Goal: Task Accomplishment & Management: Complete application form

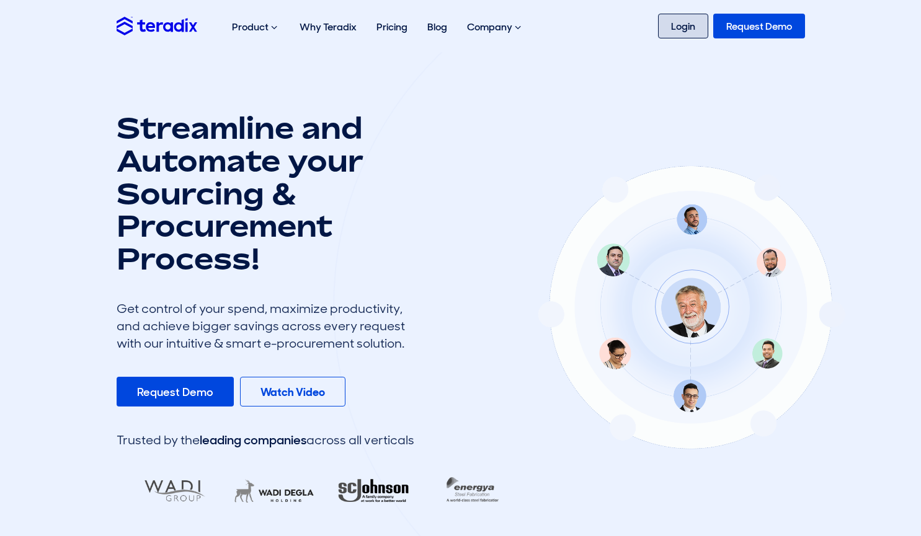
click at [683, 38] on link "Login" at bounding box center [683, 26] width 50 height 25
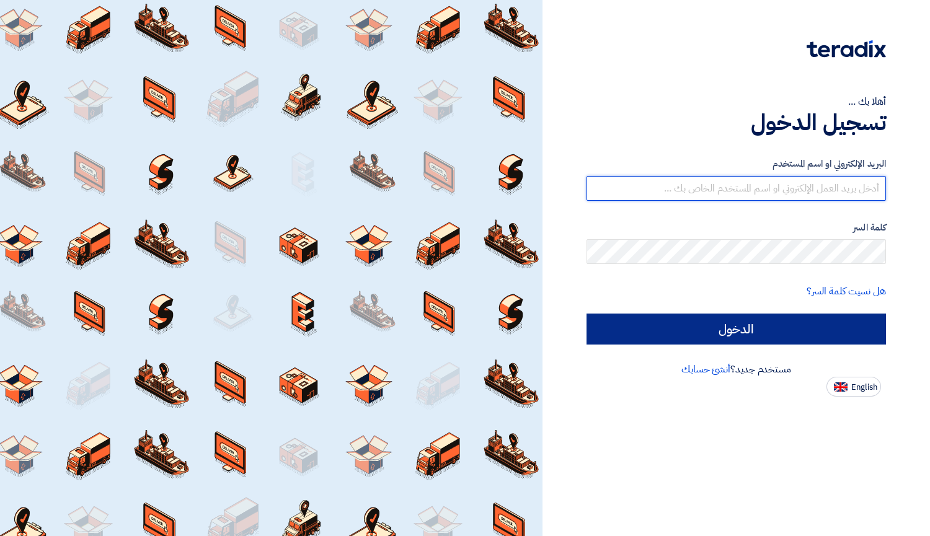
type input "elite@elitegeneralsupplies.org"
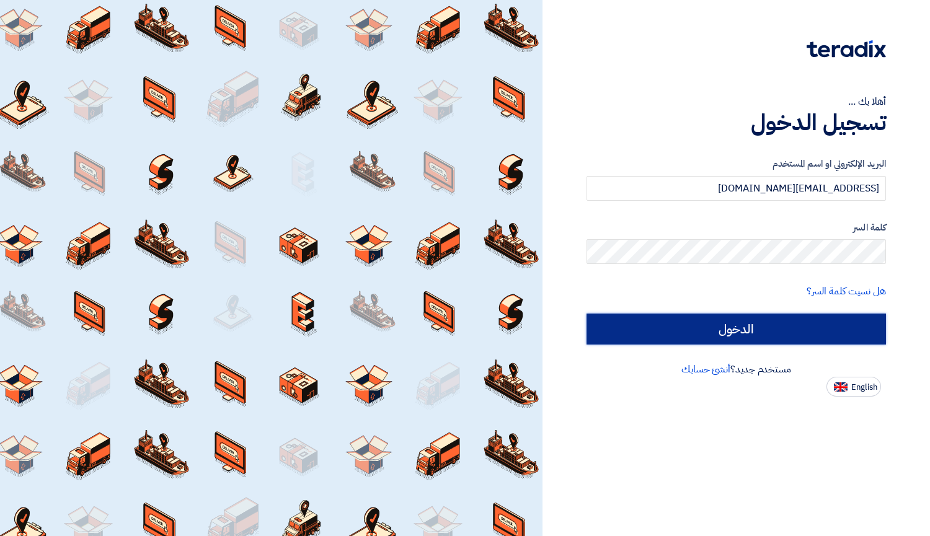
click at [793, 337] on input "الدخول" at bounding box center [737, 329] width 300 height 31
type input "Sign in"
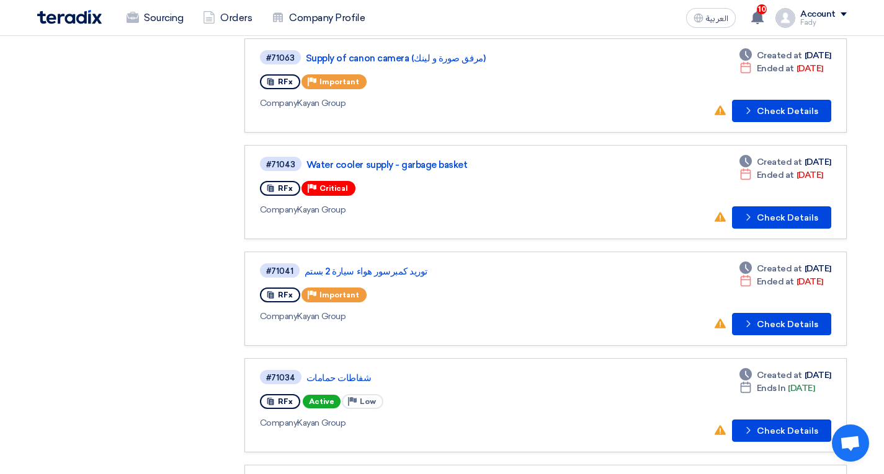
scroll to position [496, 0]
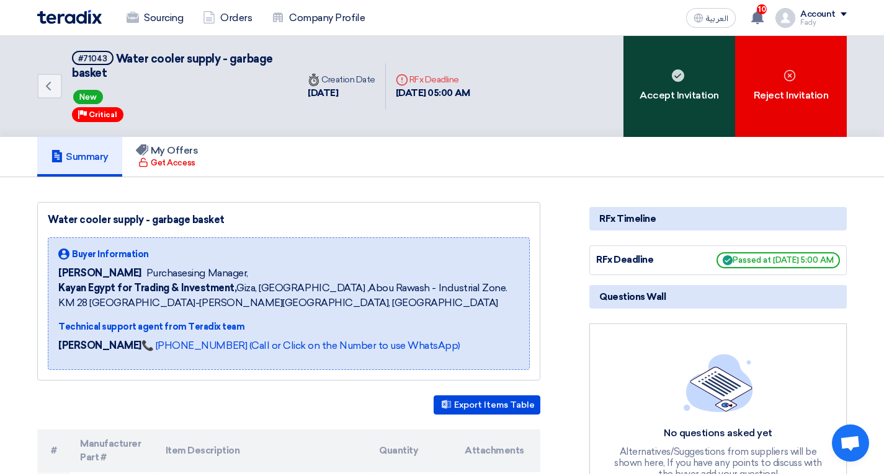
click at [665, 105] on div "Accept Invitation" at bounding box center [679, 86] width 112 height 101
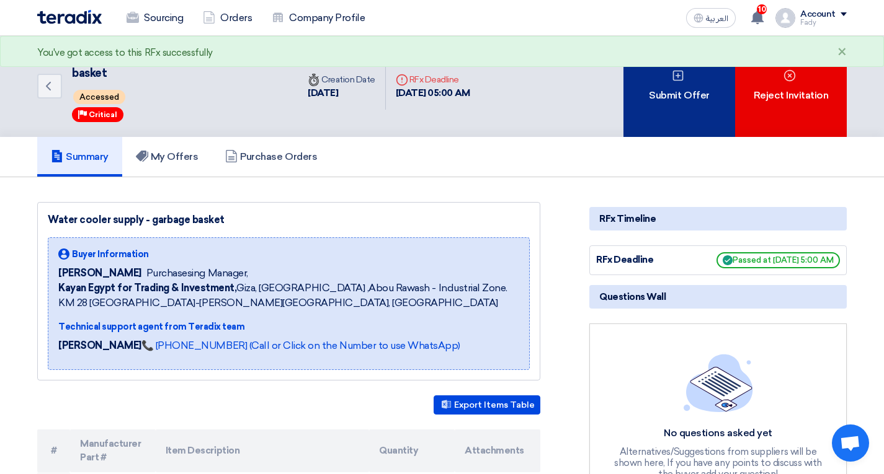
click at [681, 98] on div "Submit Offer" at bounding box center [679, 86] width 112 height 101
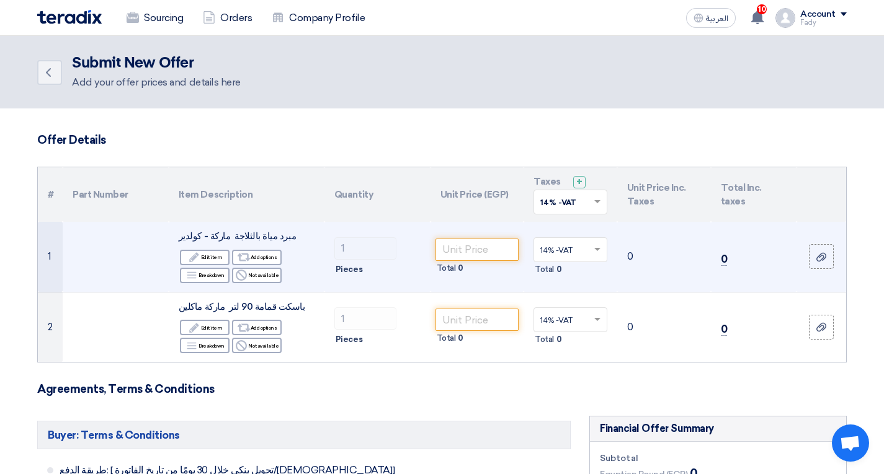
click at [267, 238] on span "مبرد مياة بالثلاجة ماركة - كولدير" at bounding box center [237, 236] width 117 height 11
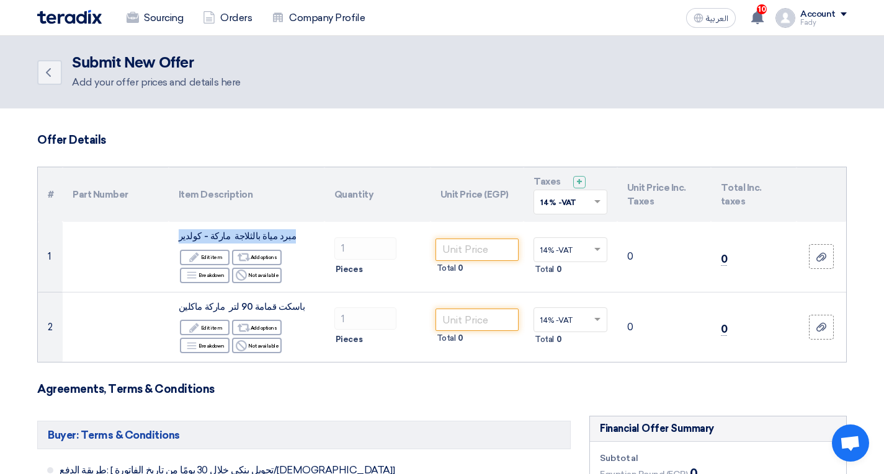
copy td "مبرد مياة بالثلاجة ماركة - كولدير"
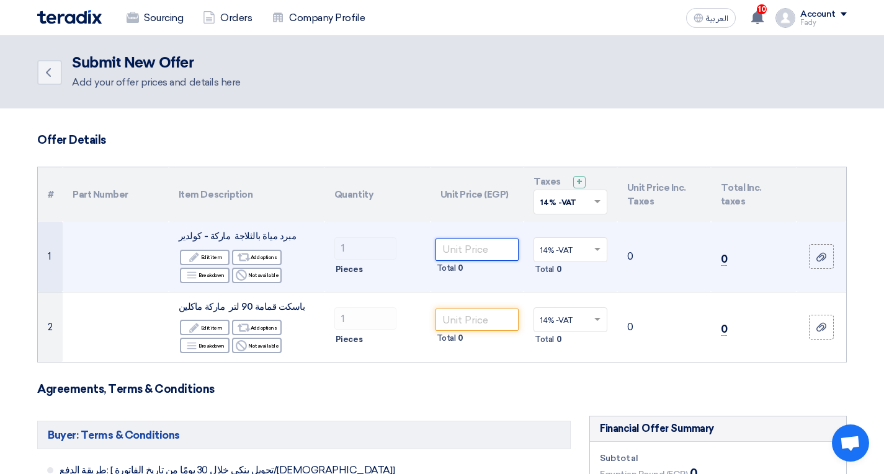
click at [461, 258] on input "number" at bounding box center [477, 250] width 84 height 22
type input "9250"
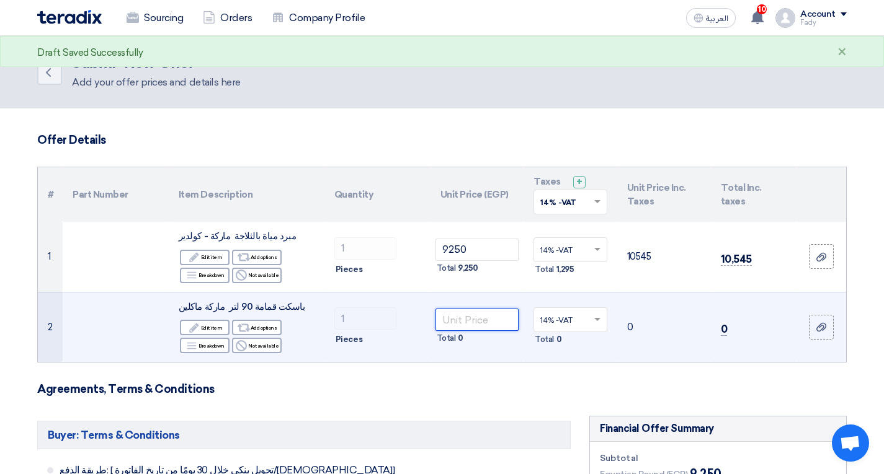
click at [468, 315] on input "number" at bounding box center [477, 320] width 84 height 22
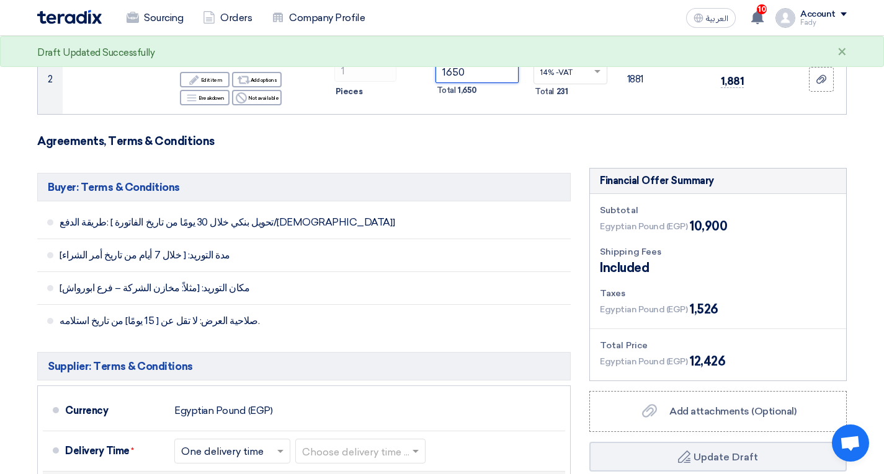
scroll to position [434, 0]
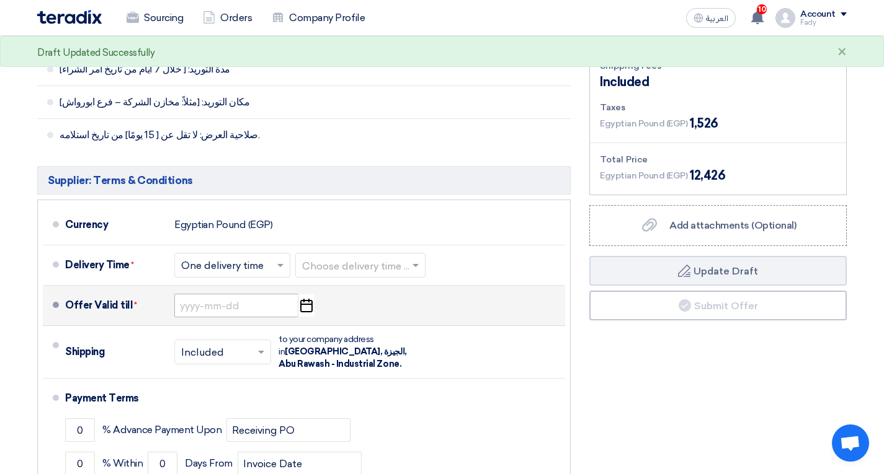
type input "1650"
click at [249, 313] on input at bounding box center [236, 306] width 124 height 24
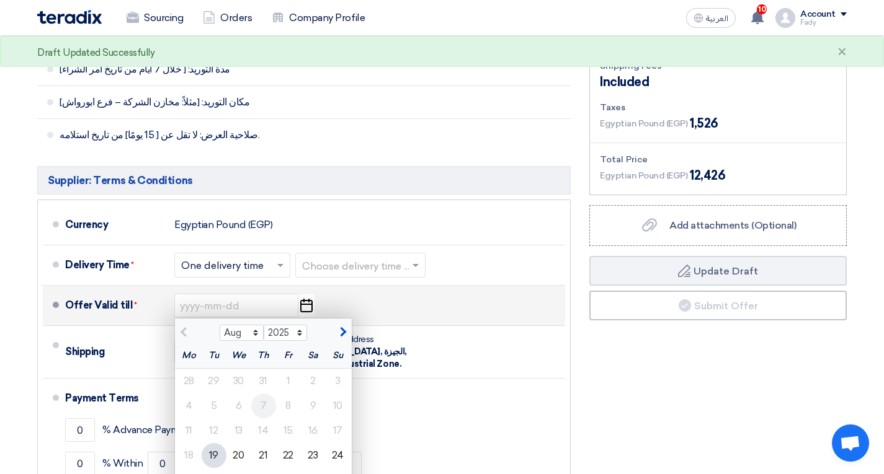
scroll to position [558, 0]
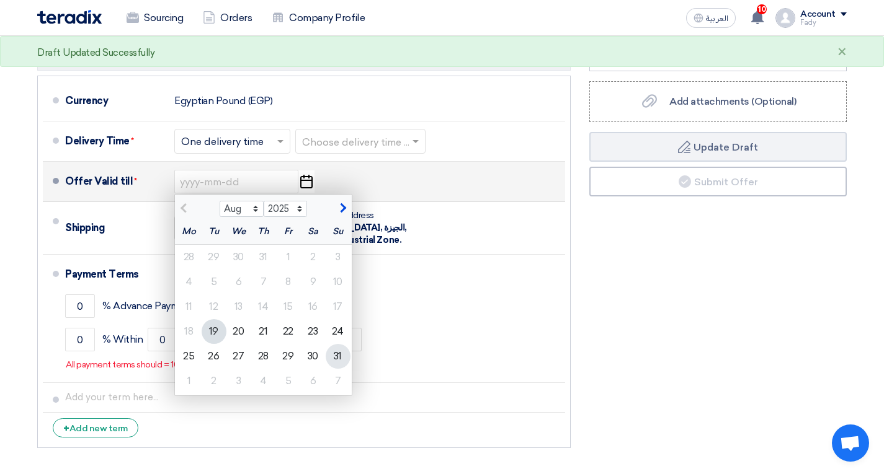
click at [339, 361] on div "31" at bounding box center [338, 356] width 25 height 25
type input "8/31/2025"
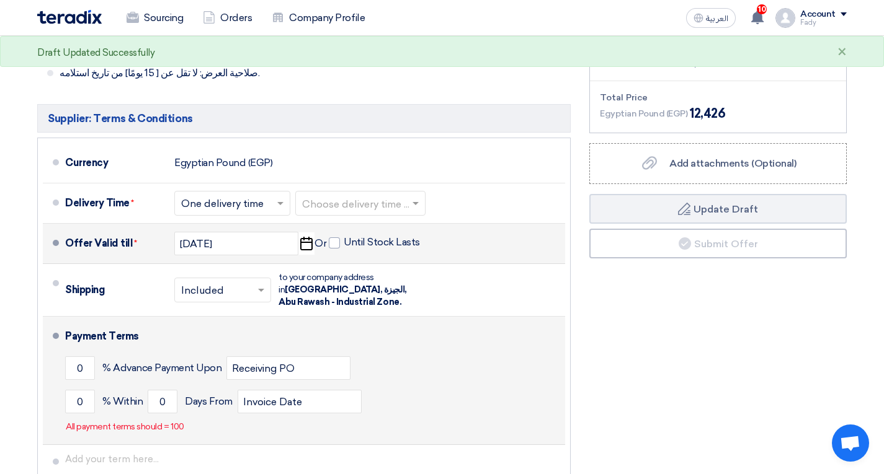
scroll to position [434, 0]
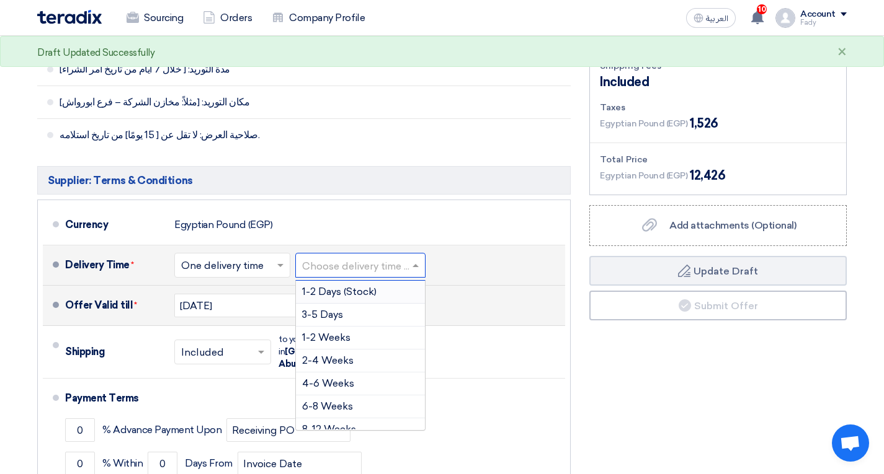
click at [326, 267] on input "text" at bounding box center [361, 267] width 118 height 18
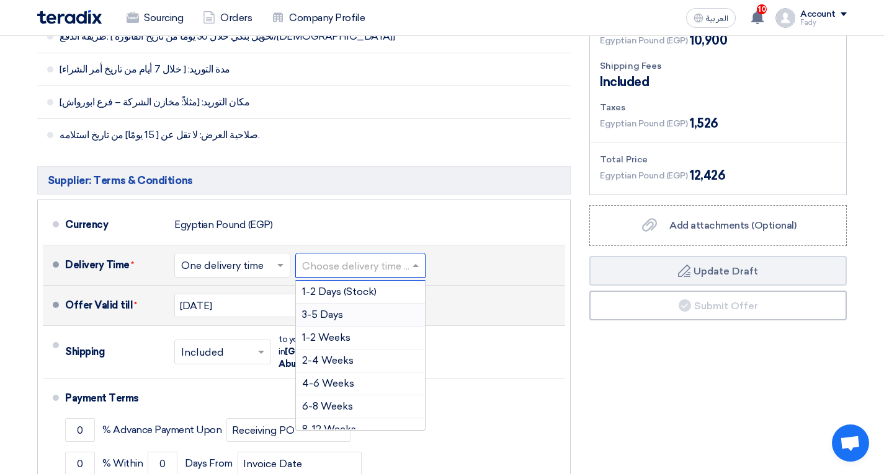
click at [336, 312] on span "3-5 Days" at bounding box center [322, 315] width 41 height 12
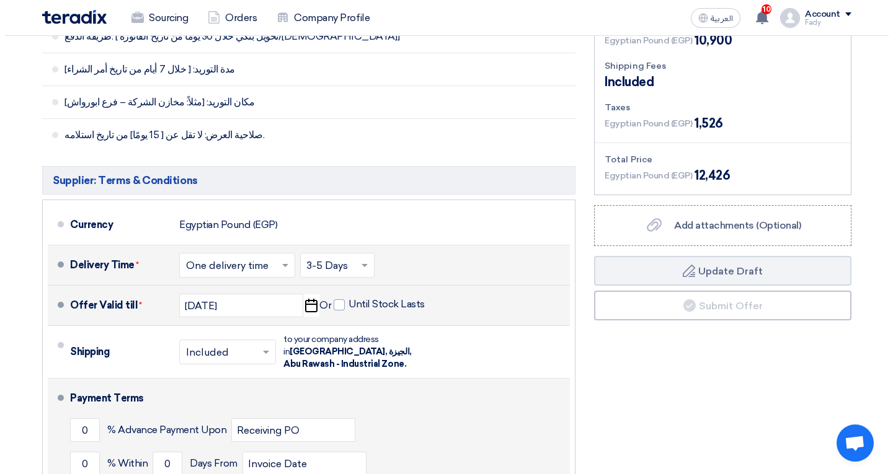
scroll to position [496, 0]
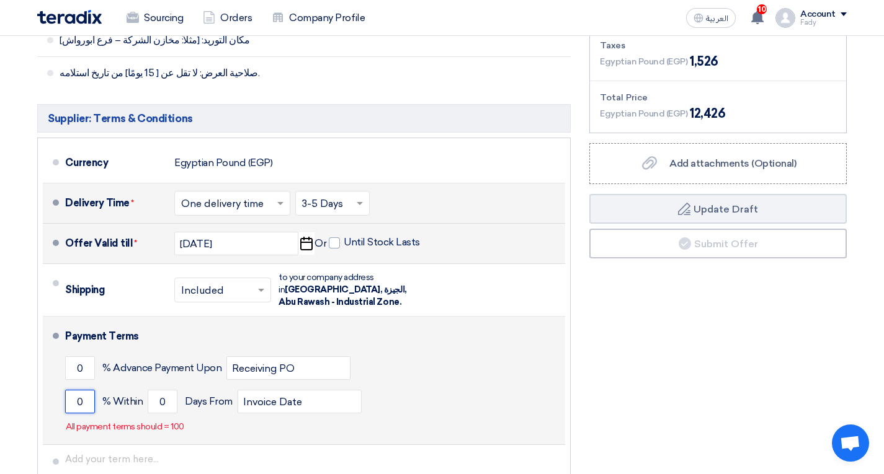
click at [79, 409] on input "0" at bounding box center [80, 402] width 30 height 24
type input "100"
drag, startPoint x: 167, startPoint y: 399, endPoint x: 139, endPoint y: 402, distance: 28.7
click at [139, 402] on div "100 % Within 0 Days From Invoice Date" at bounding box center [312, 401] width 495 height 33
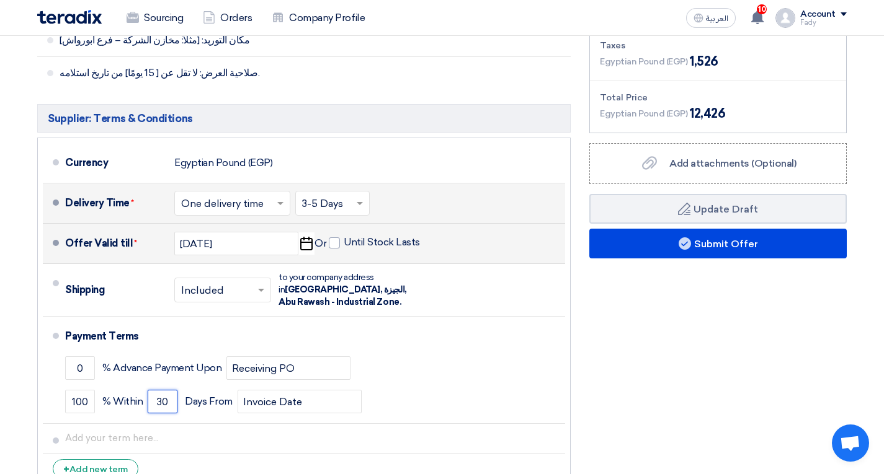
type input "30"
click at [652, 261] on div "Financial Offer Summary Subtotal Egyptian Pound (EGP) 10,900 Shipping Fees" at bounding box center [718, 208] width 276 height 576
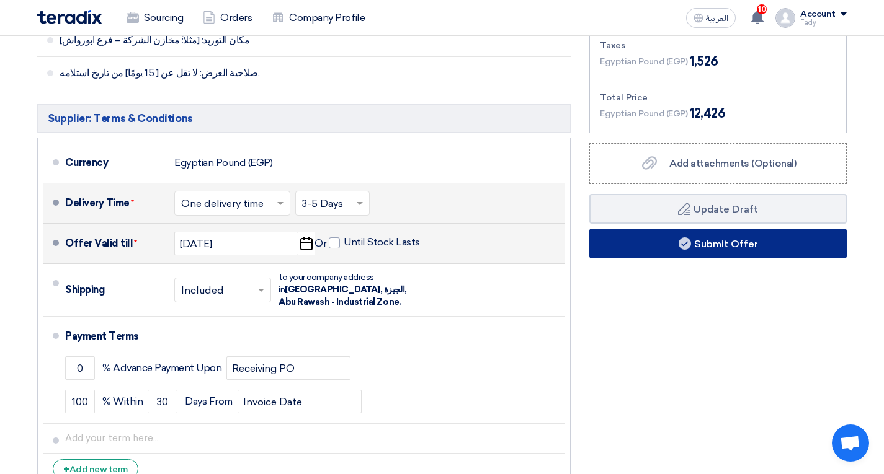
click at [657, 254] on button "Submit Offer" at bounding box center [717, 244] width 257 height 30
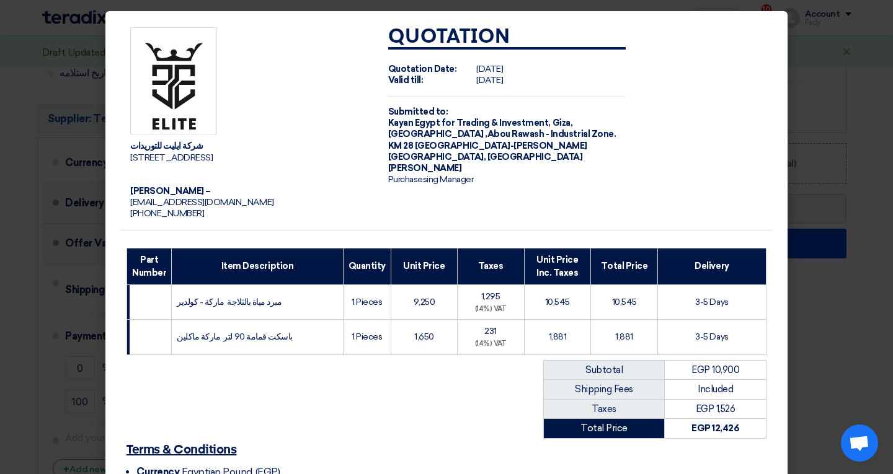
scroll to position [156, 0]
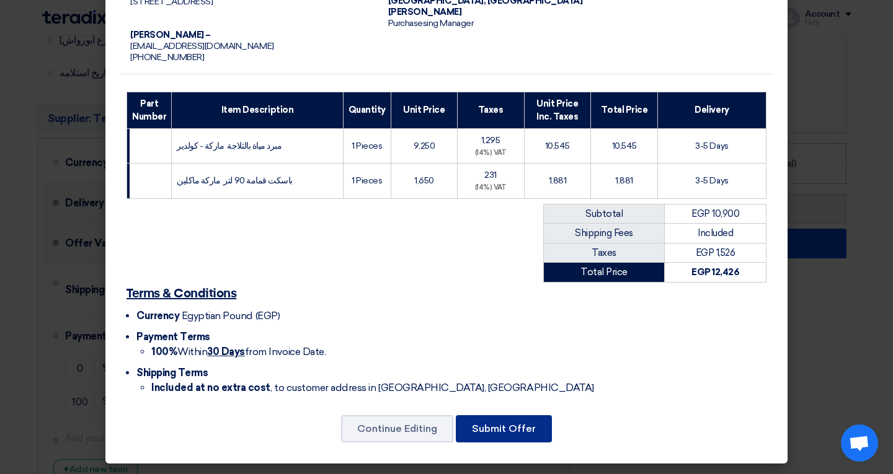
click at [530, 429] on button "Submit Offer" at bounding box center [504, 429] width 96 height 27
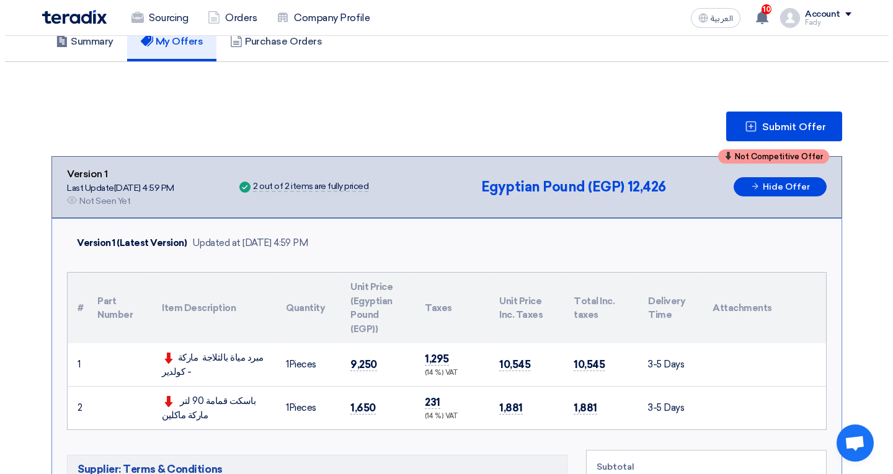
scroll to position [177, 0]
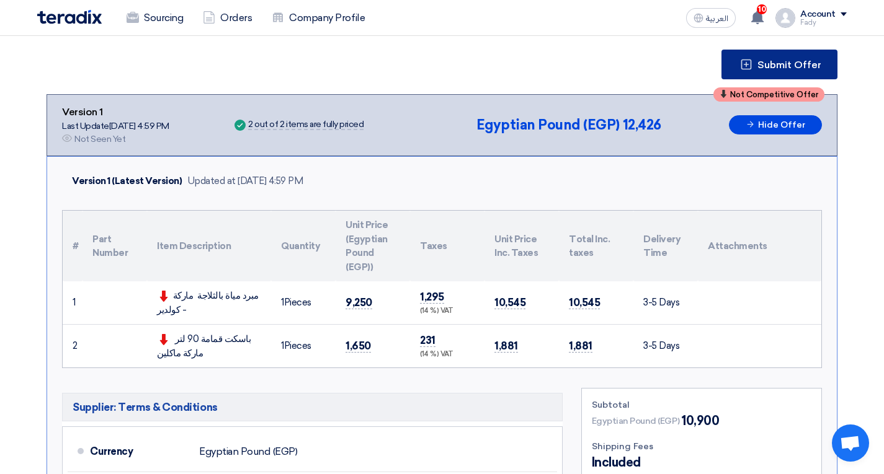
click at [744, 58] on icon at bounding box center [746, 64] width 12 height 12
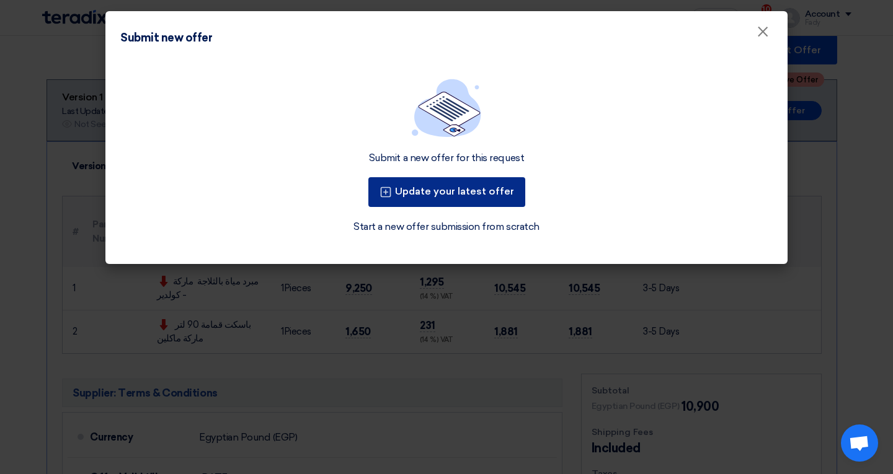
click at [475, 191] on button "Update your latest offer" at bounding box center [446, 192] width 157 height 30
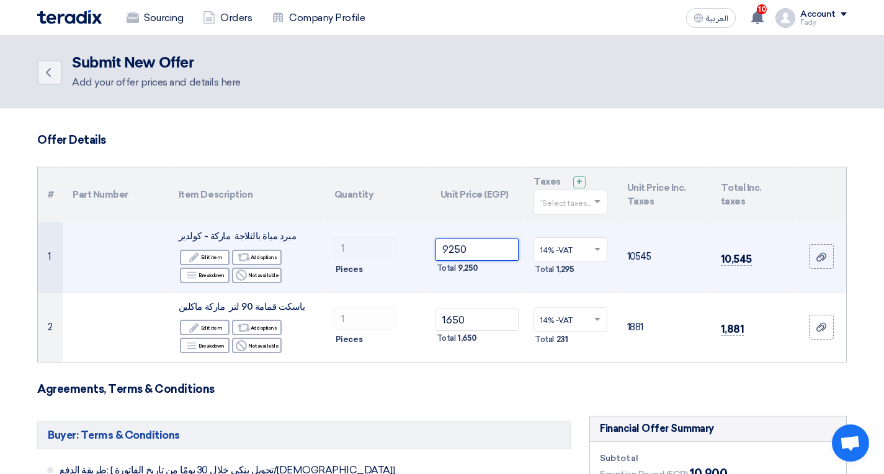
drag, startPoint x: 471, startPoint y: 241, endPoint x: 450, endPoint y: 241, distance: 21.1
click at [450, 241] on input "9250" at bounding box center [477, 250] width 84 height 22
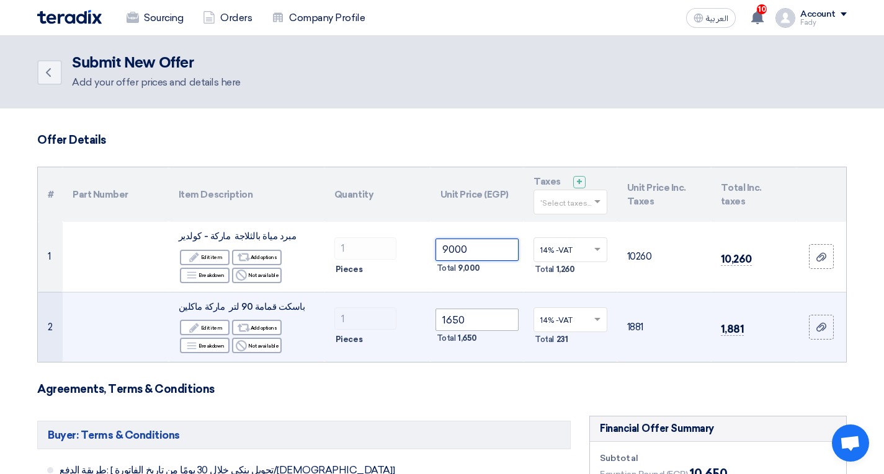
type input "9000"
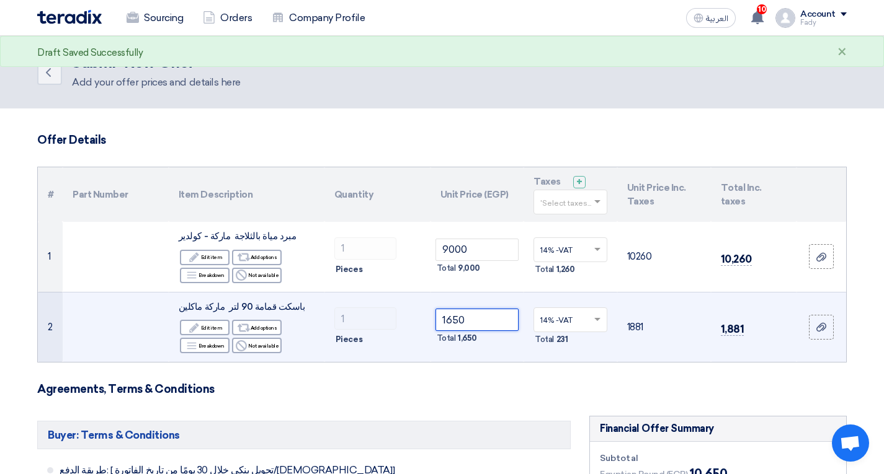
drag, startPoint x: 445, startPoint y: 320, endPoint x: 463, endPoint y: 321, distance: 18.0
click at [463, 321] on input "1650" at bounding box center [477, 320] width 84 height 22
type input "1500"
click at [477, 354] on td "1500 Total 1,500" at bounding box center [477, 327] width 94 height 70
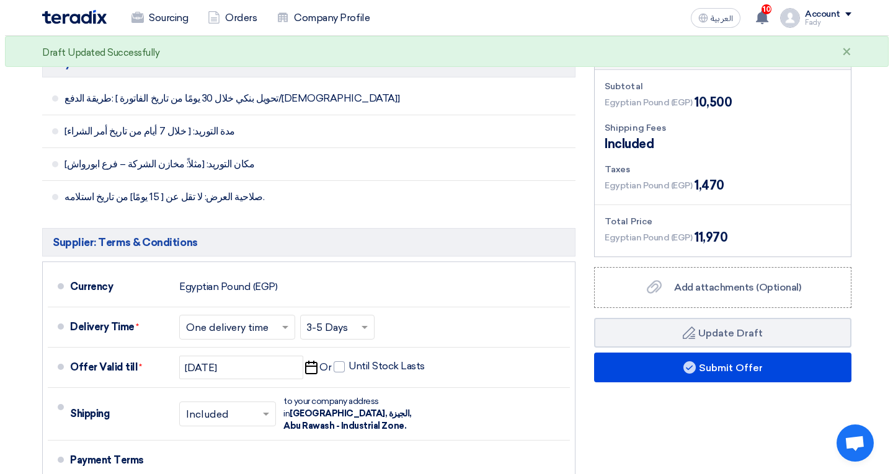
scroll to position [434, 0]
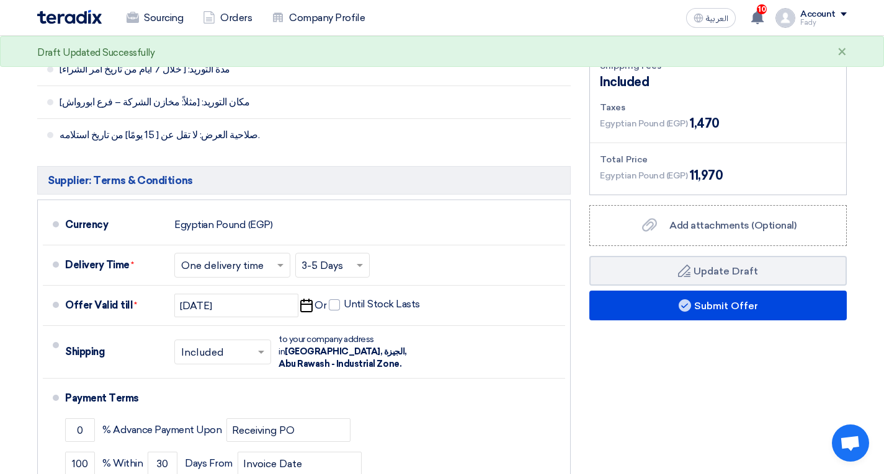
click at [622, 323] on div "Financial Offer Summary Subtotal Egyptian Pound (EGP) 10,500 Shipping Fees" at bounding box center [718, 270] width 276 height 576
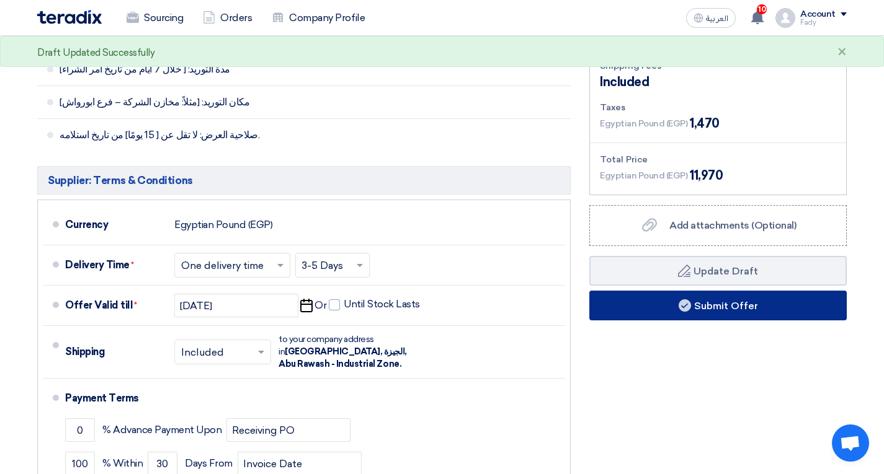
click at [625, 319] on button "Submit Offer" at bounding box center [717, 306] width 257 height 30
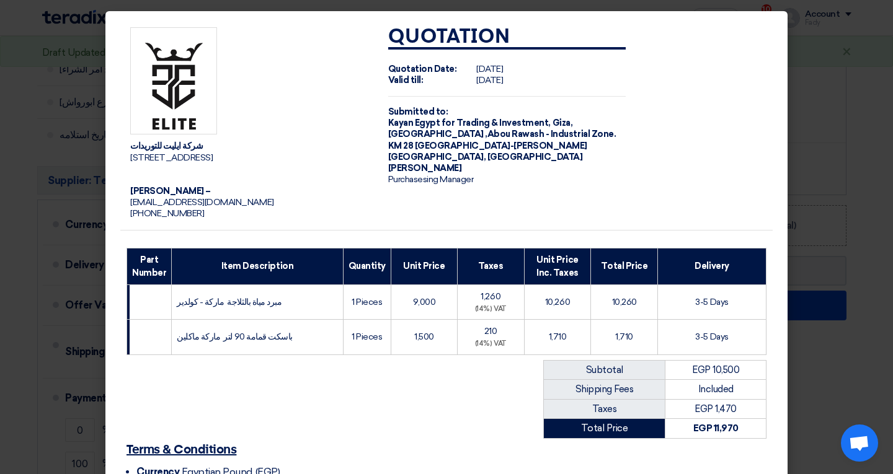
scroll to position [156, 0]
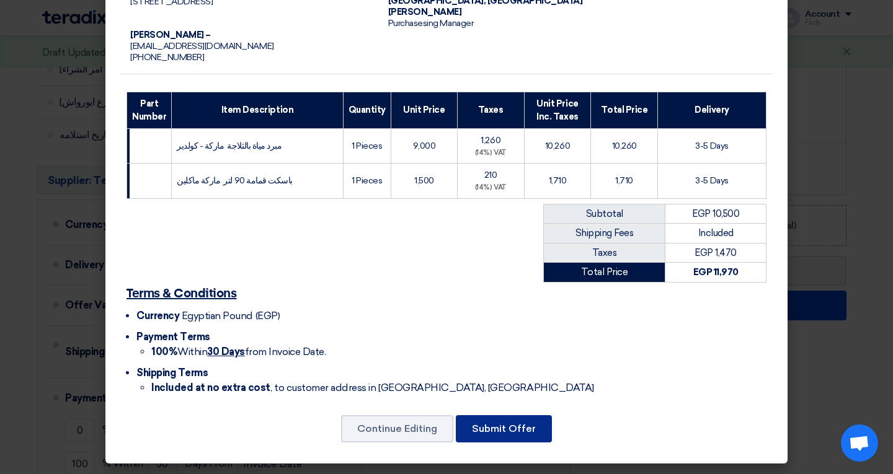
click at [497, 434] on button "Submit Offer" at bounding box center [504, 429] width 96 height 27
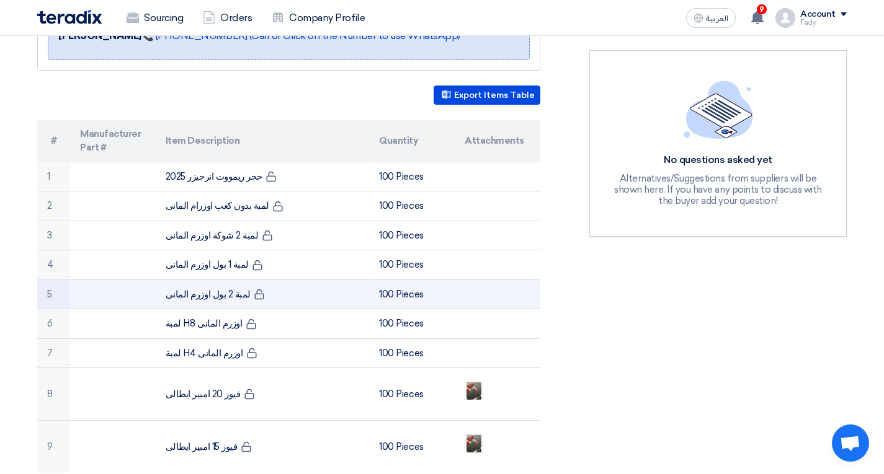
scroll to position [186, 0]
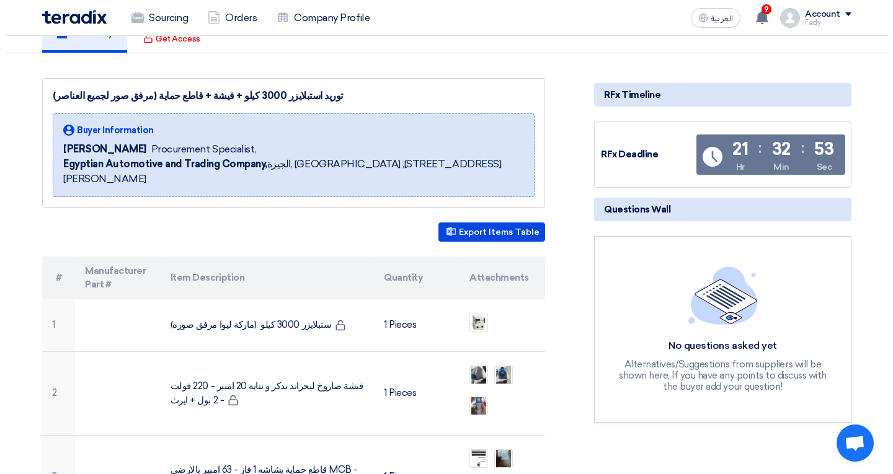
scroll to position [186, 0]
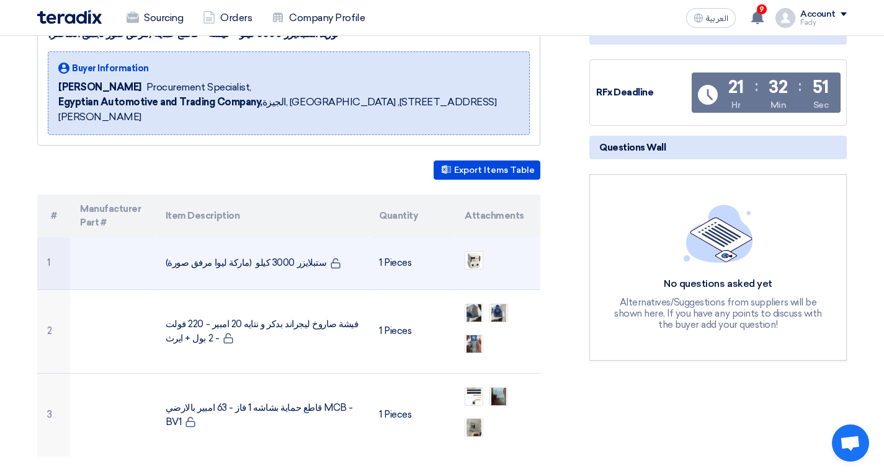
click at [293, 246] on td "ستبلايزر 3000 كيلو (ماركة ليوا مرفق صورة)" at bounding box center [263, 264] width 214 height 53
copy tr "ستبلايزر 3000 كيلو (ماركة ليوا مرفق صورة)"
click at [471, 251] on img at bounding box center [473, 260] width 17 height 19
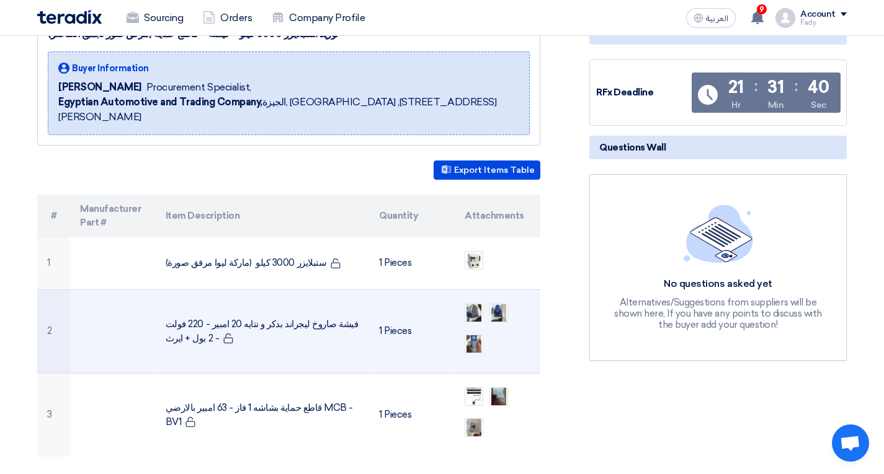
click at [306, 316] on td "فيشة صاروخ ليجراند بدكر و نتايه 20 امبير - 220 فولت - 2 بول + ايرث" at bounding box center [263, 332] width 214 height 84
click at [311, 302] on td "فيشة صاروخ ليجراند بدكر و نتايه 20 امبير - 220 فولت - 2 بول + ايرث" at bounding box center [263, 332] width 214 height 84
click at [311, 303] on td "فيشة صاروخ ليجراند بدكر و نتايه 20 امبير - 220 فولت - 2 بول + ايرث" at bounding box center [263, 332] width 214 height 84
click at [311, 305] on td "فيشة صاروخ ليجراند بدكر و نتايه 20 امبير - 220 فولت - 2 بول + ايرث" at bounding box center [263, 332] width 214 height 84
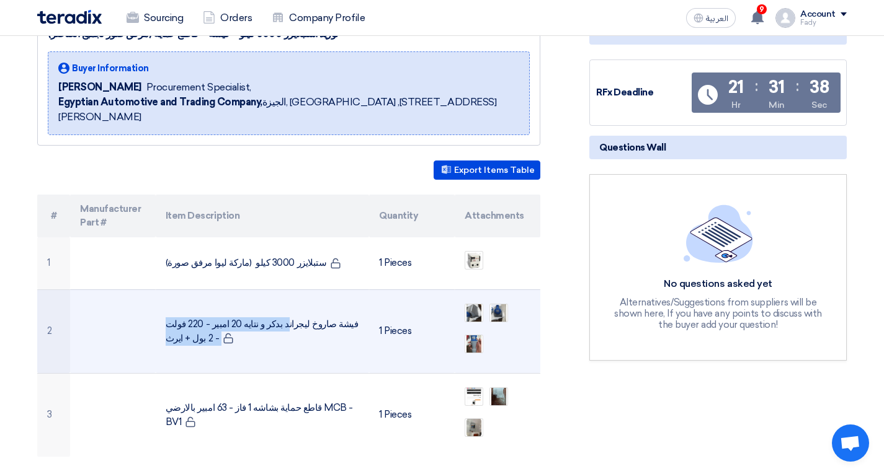
click at [311, 305] on td "فيشة صاروخ ليجراند بدكر و نتايه 20 امبير - 220 فولت - 2 بول + ايرث" at bounding box center [263, 332] width 214 height 84
click at [463, 291] on td at bounding box center [498, 332] width 86 height 84
click at [468, 296] on img at bounding box center [473, 313] width 17 height 35
click at [504, 296] on img at bounding box center [498, 313] width 17 height 35
click at [474, 331] on img at bounding box center [473, 344] width 17 height 35
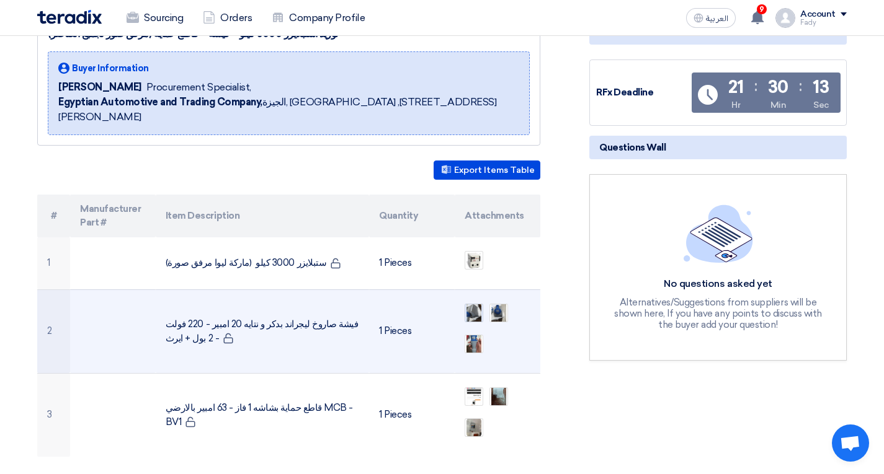
click at [474, 306] on img at bounding box center [473, 313] width 17 height 35
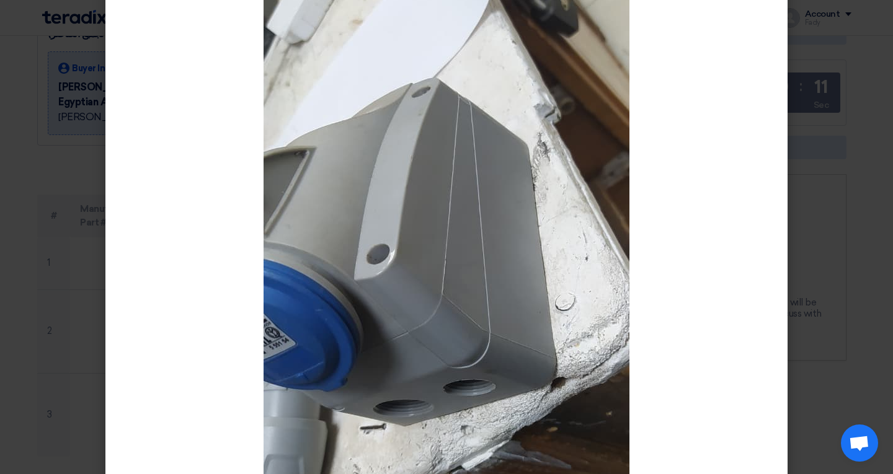
scroll to position [248, 0]
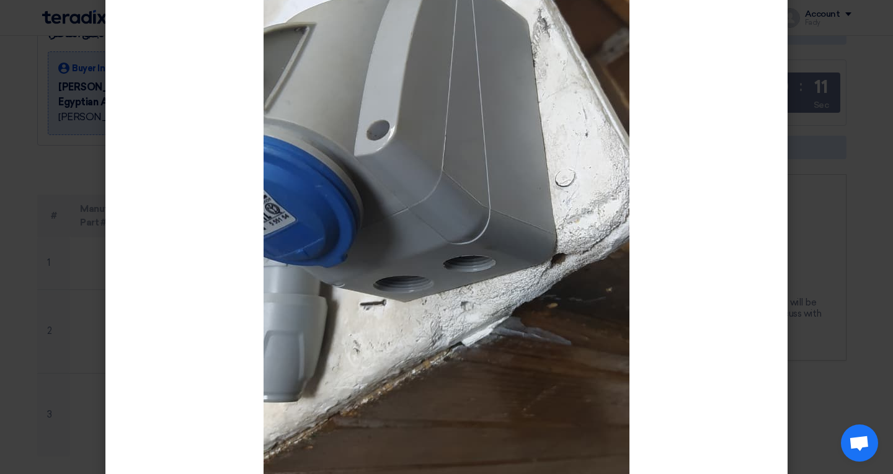
click at [577, 262] on img at bounding box center [447, 170] width 366 height 794
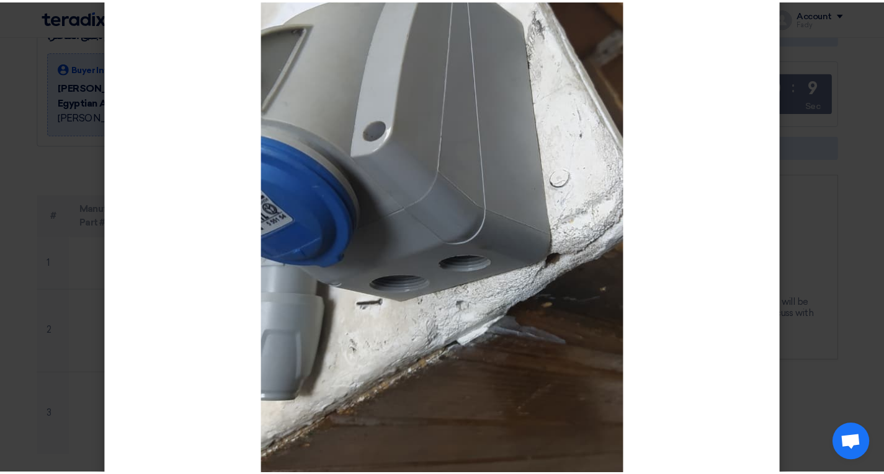
scroll to position [0, 0]
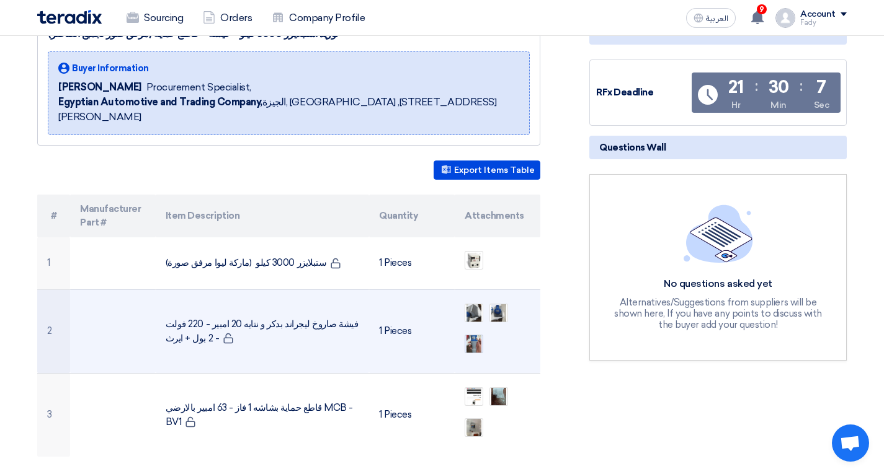
click at [479, 329] on img at bounding box center [473, 344] width 17 height 35
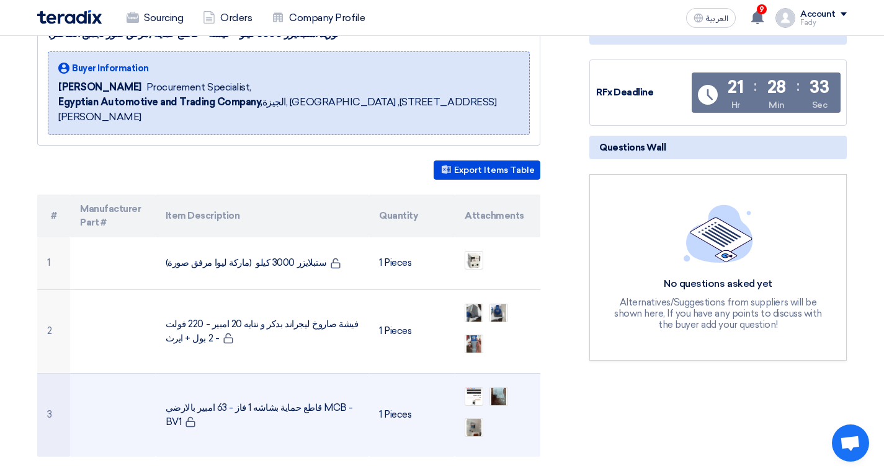
click at [335, 396] on td "قاطع حماية بشاشه 1 فاز - 63 امبير بالارضي MCB - BV1" at bounding box center [263, 415] width 214 height 84
click at [333, 396] on td "قاطع حماية بشاشه 1 فاز - 63 امبير بالارضي MCB - BV1" at bounding box center [263, 415] width 214 height 84
copy tr "قاطع حماية بشاشه 1 فاز - 63 امبير بالارضي MCB - BV1"
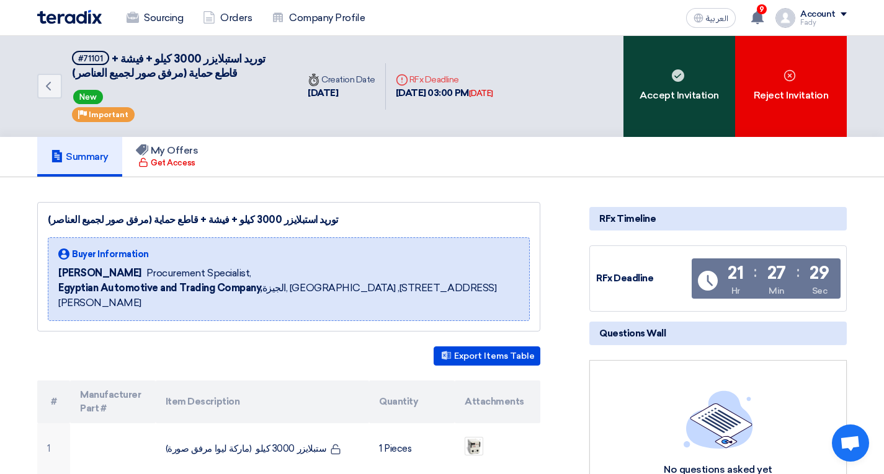
click at [670, 111] on div "Accept Invitation" at bounding box center [679, 86] width 112 height 101
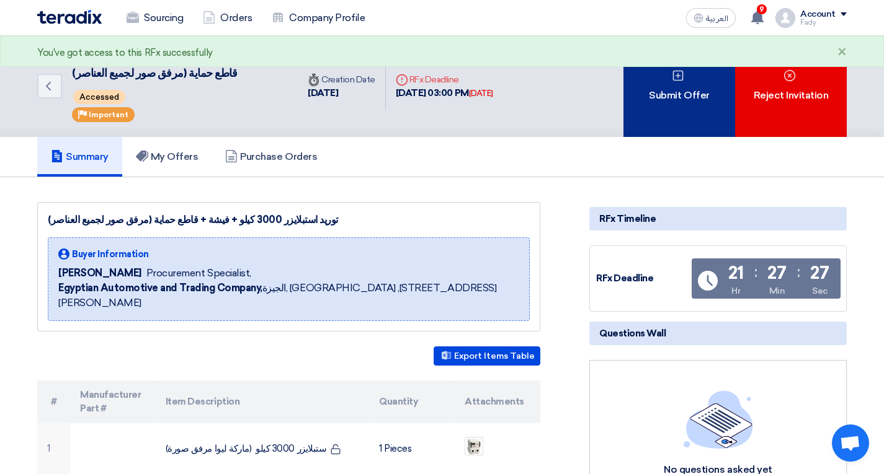
click at [670, 125] on div "Submit Offer" at bounding box center [679, 86] width 112 height 101
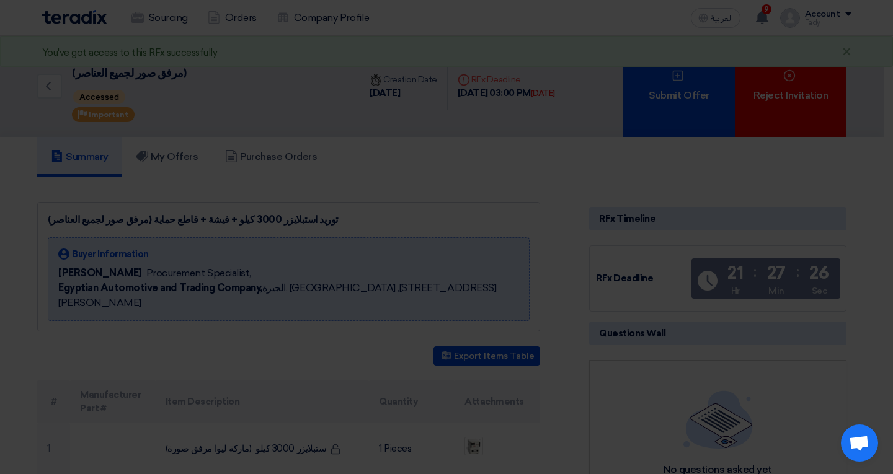
click at [492, 194] on div "Submit a new offer for this request Start a new offer submission from scratch" at bounding box center [446, 120] width 682 height 177
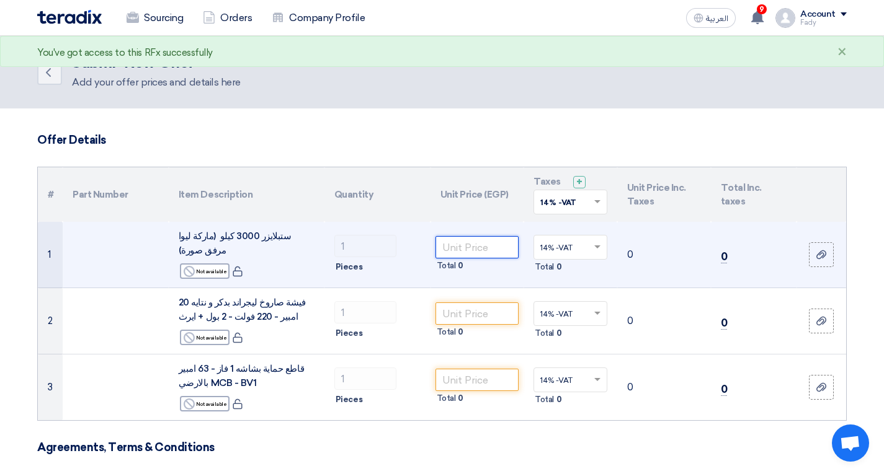
click at [443, 244] on input "number" at bounding box center [477, 247] width 84 height 22
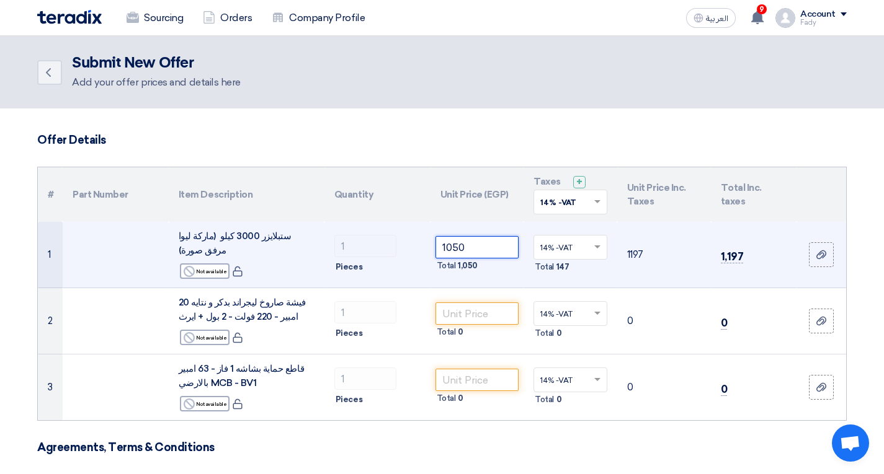
click at [481, 247] on input "1050" at bounding box center [477, 247] width 84 height 22
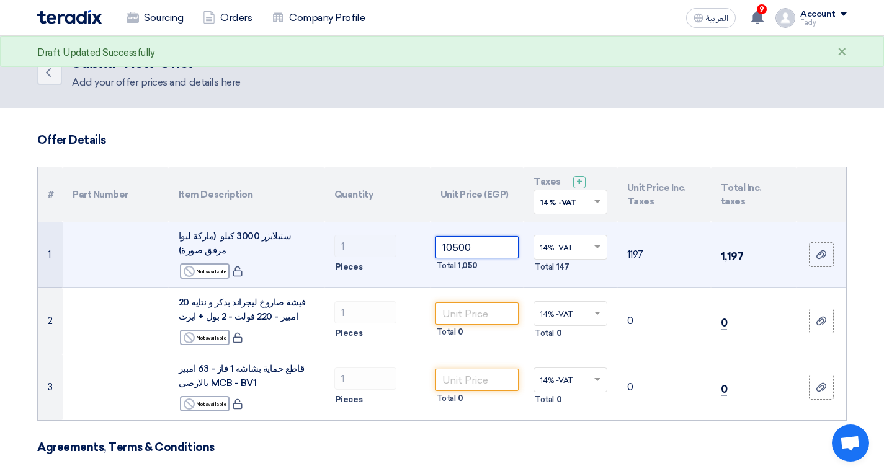
type input "10500"
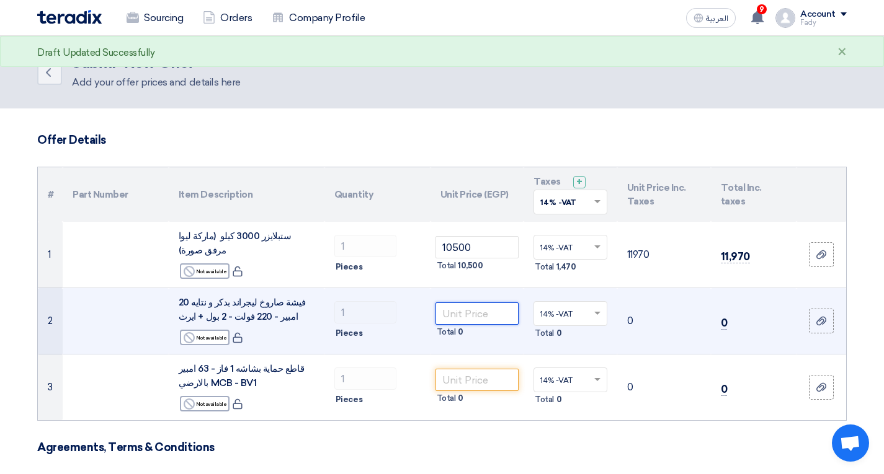
click at [494, 308] on input "number" at bounding box center [477, 314] width 84 height 22
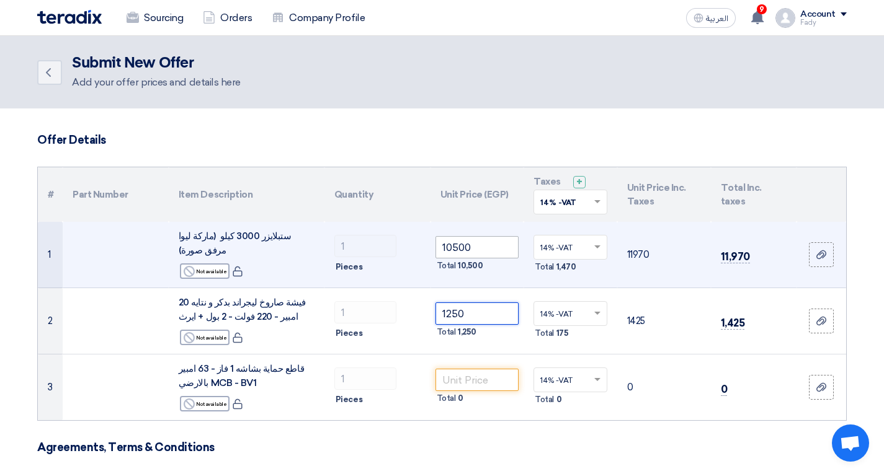
type input "1250"
click at [452, 248] on input "10500" at bounding box center [477, 247] width 84 height 22
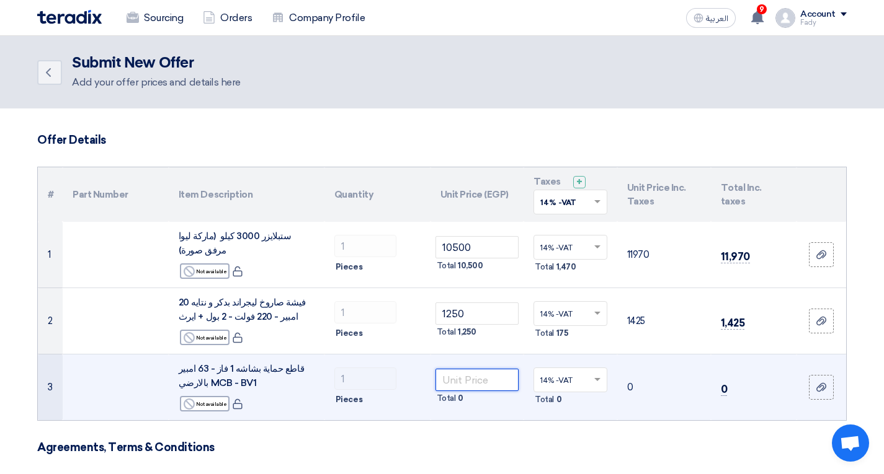
click at [447, 387] on input "number" at bounding box center [477, 380] width 84 height 22
click at [485, 381] on input "number" at bounding box center [477, 380] width 84 height 22
click at [267, 370] on span "قاطع حماية بشاشه 1 فاز - 63 امبير بالارضي MCB - BV1" at bounding box center [241, 375] width 125 height 25
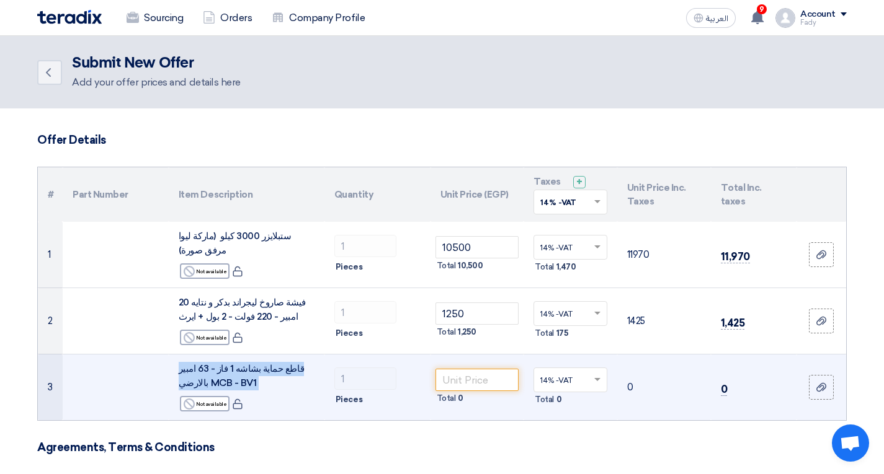
click at [267, 370] on span "قاطع حماية بشاشه 1 فاز - 63 امبير بالارضي MCB - BV1" at bounding box center [241, 375] width 125 height 25
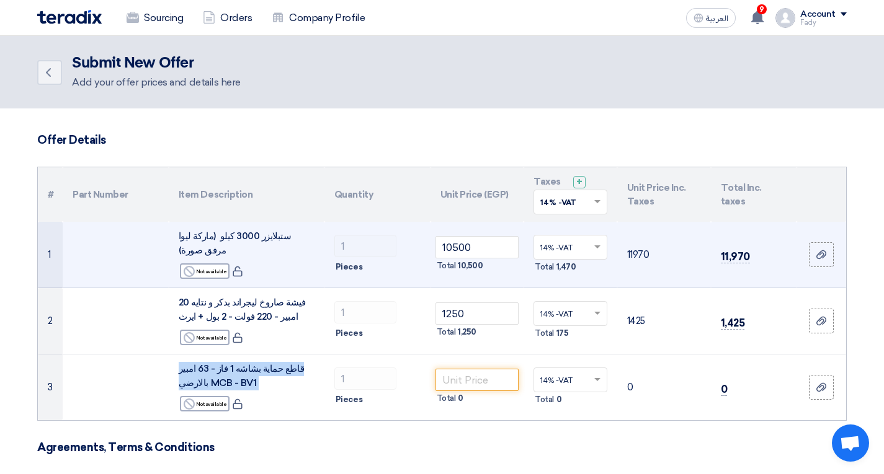
copy td "قاطع حماية بشاشه 1 فاز - 63 امبير بالارضي MCB - BV1"
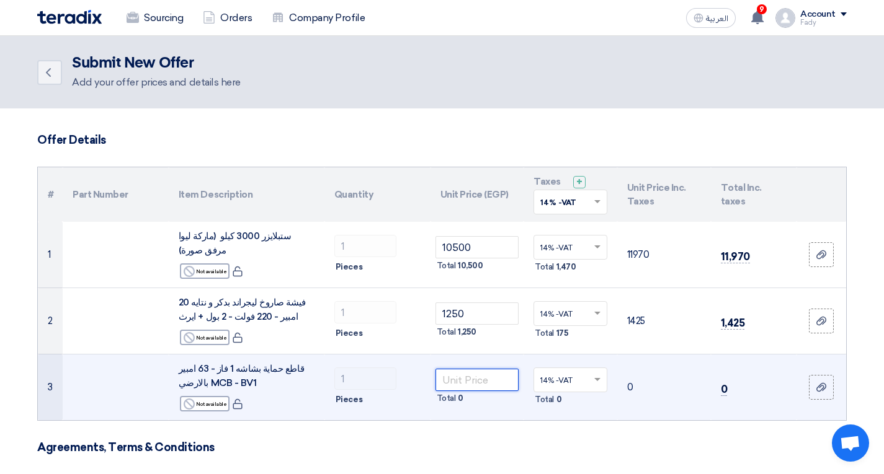
click at [453, 375] on input "number" at bounding box center [477, 380] width 84 height 22
type input "395"
type input "3"
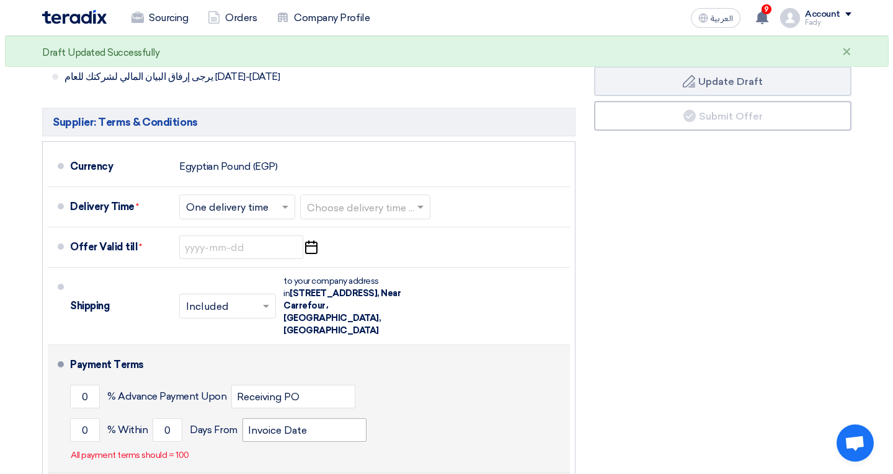
scroll to position [744, 0]
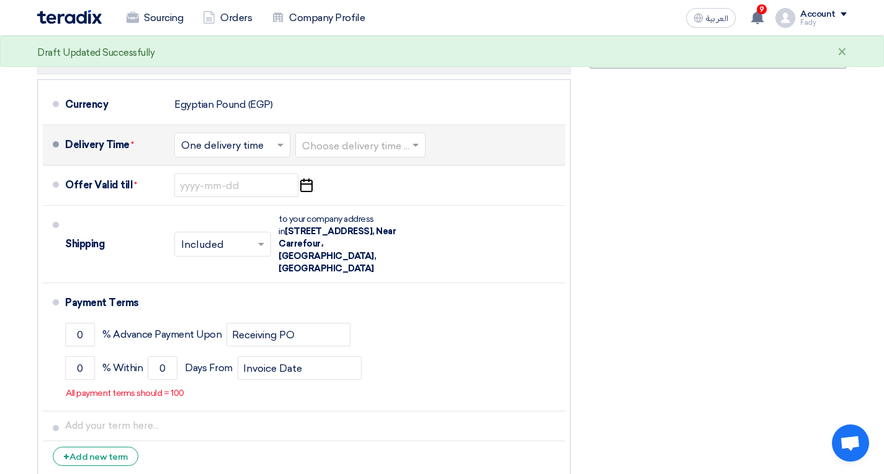
type input "2950"
click at [311, 158] on div "Choose delivery time ... × One delivery time × Choose delivery time ..." at bounding box center [301, 145] width 254 height 30
click at [334, 152] on input "text" at bounding box center [361, 147] width 118 height 18
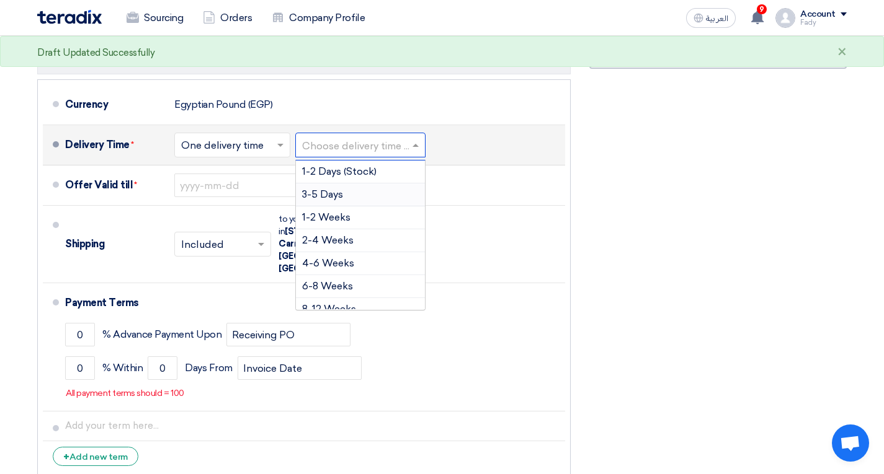
click at [337, 190] on span "3-5 Days" at bounding box center [322, 195] width 41 height 12
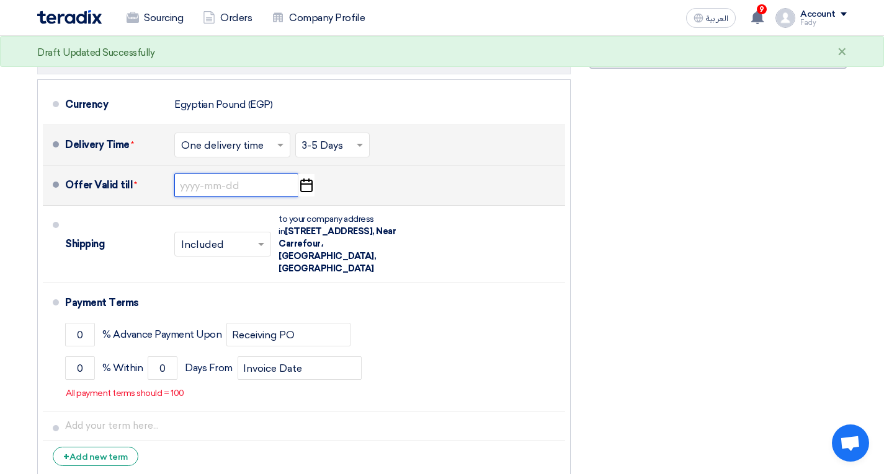
click at [271, 182] on input at bounding box center [236, 186] width 124 height 24
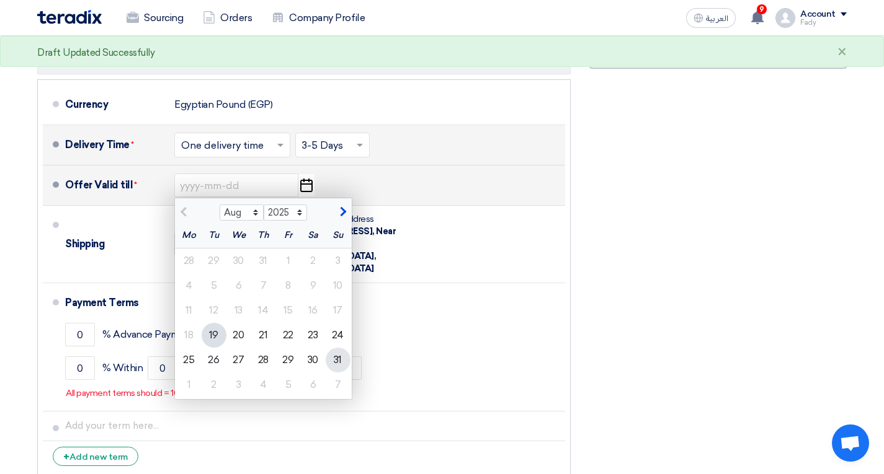
click at [339, 360] on div "31" at bounding box center [338, 360] width 25 height 25
type input "8/31/2025"
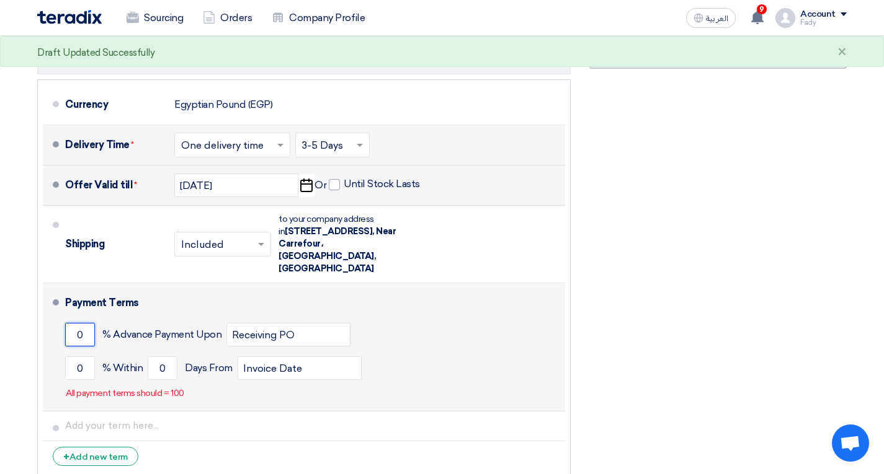
click at [89, 326] on input "0" at bounding box center [80, 335] width 30 height 24
click at [84, 357] on input "0" at bounding box center [80, 369] width 30 height 24
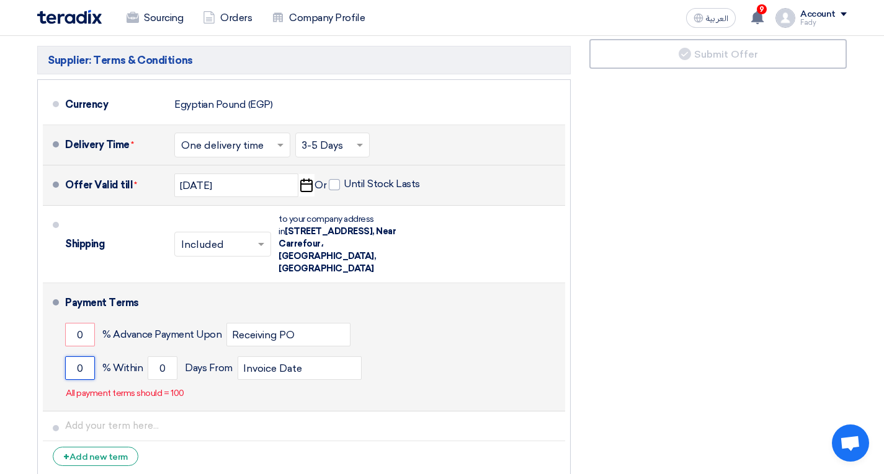
click at [84, 357] on input "0" at bounding box center [80, 369] width 30 height 24
type input "100"
drag, startPoint x: 178, startPoint y: 354, endPoint x: 142, endPoint y: 345, distance: 37.2
click at [142, 352] on div "100 % Within 0 Days From Invoice Date" at bounding box center [312, 368] width 495 height 33
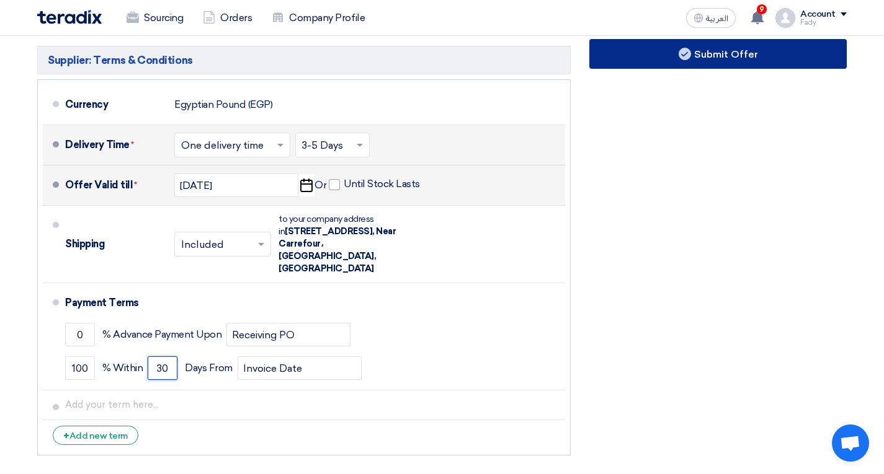
type input "30"
click at [757, 46] on button "Submit Offer" at bounding box center [717, 54] width 257 height 30
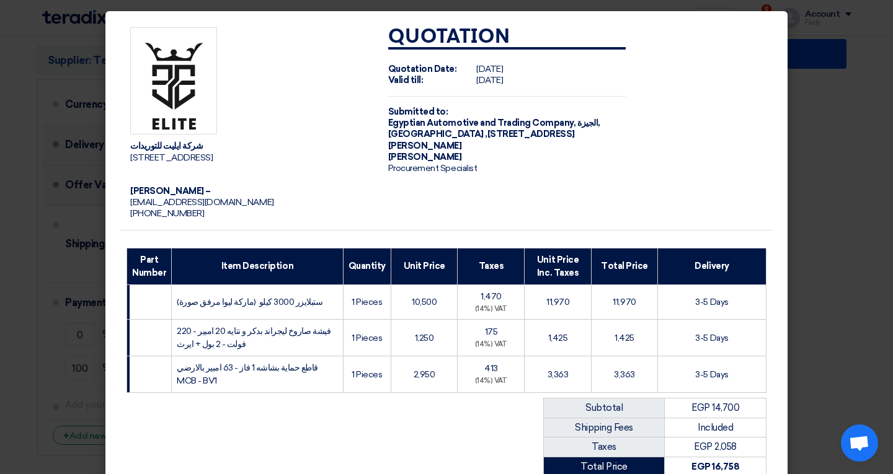
scroll to position [186, 0]
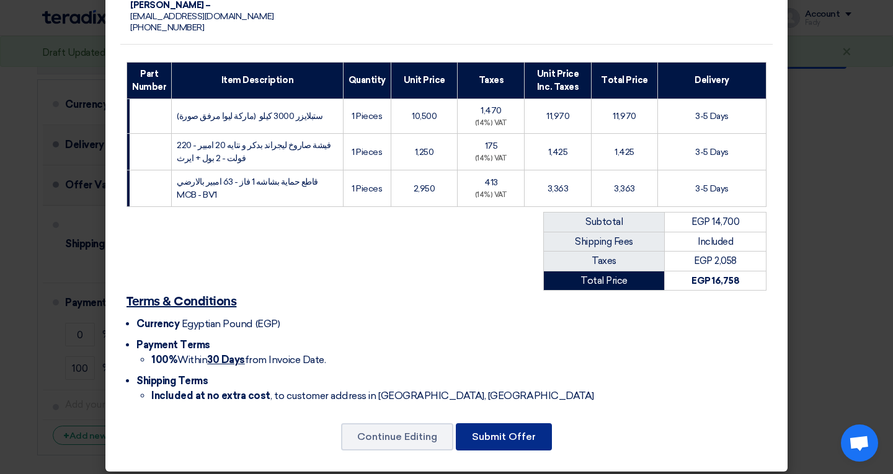
click at [499, 431] on button "Submit Offer" at bounding box center [504, 437] width 96 height 27
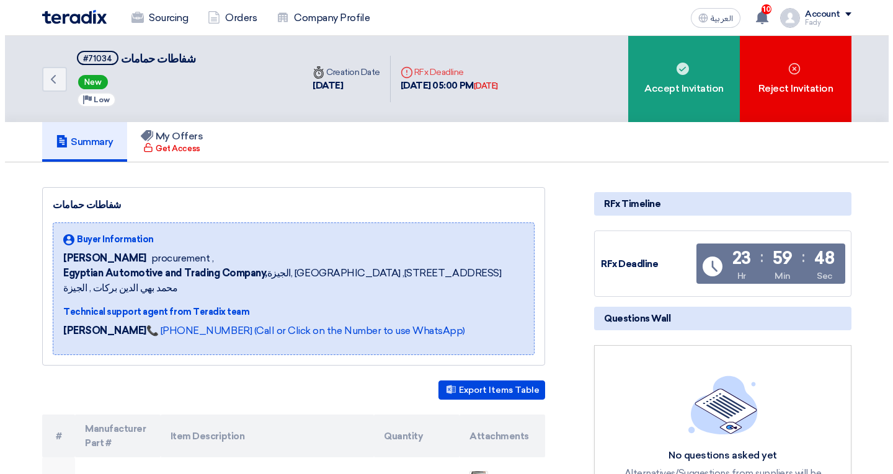
scroll to position [124, 0]
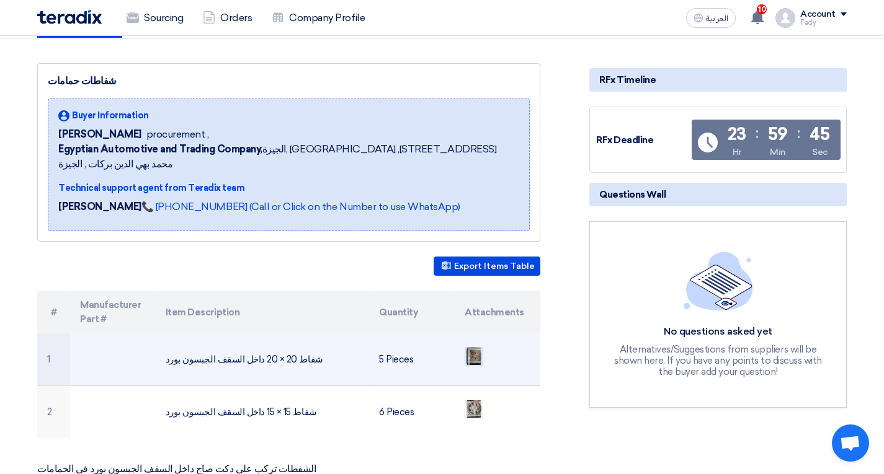
click at [479, 346] on img at bounding box center [473, 356] width 17 height 22
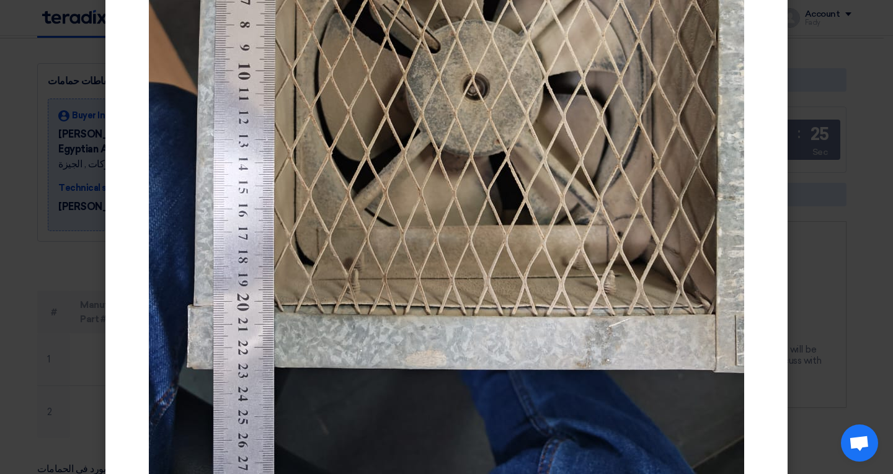
scroll to position [361, 0]
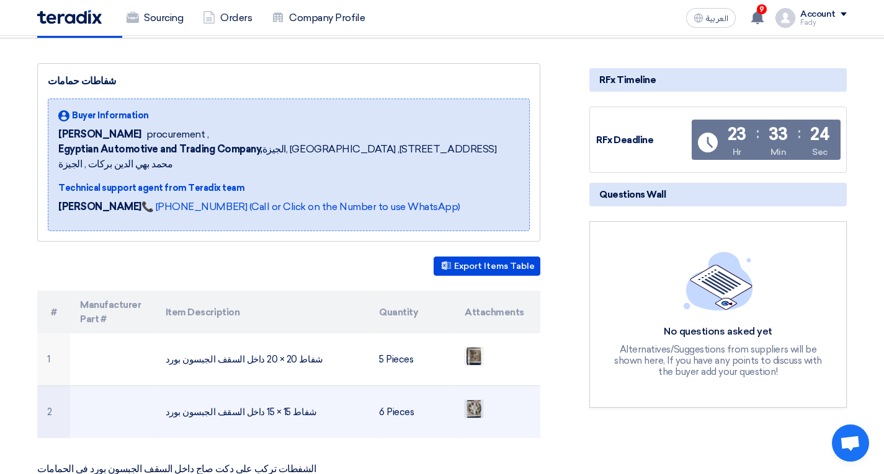
click at [474, 398] on img at bounding box center [473, 409] width 17 height 22
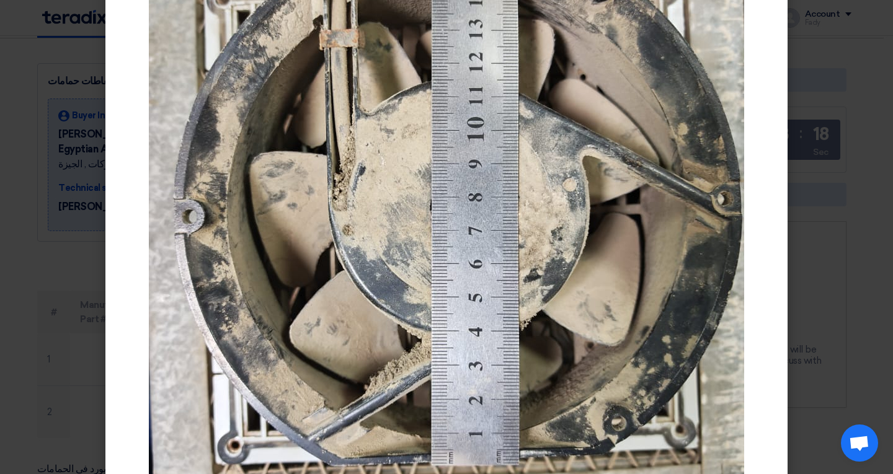
scroll to position [248, 0]
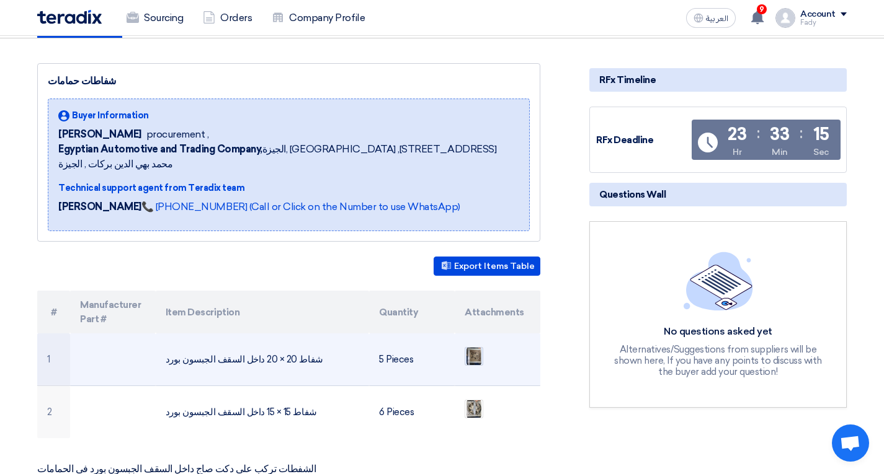
click at [476, 345] on img at bounding box center [473, 356] width 17 height 22
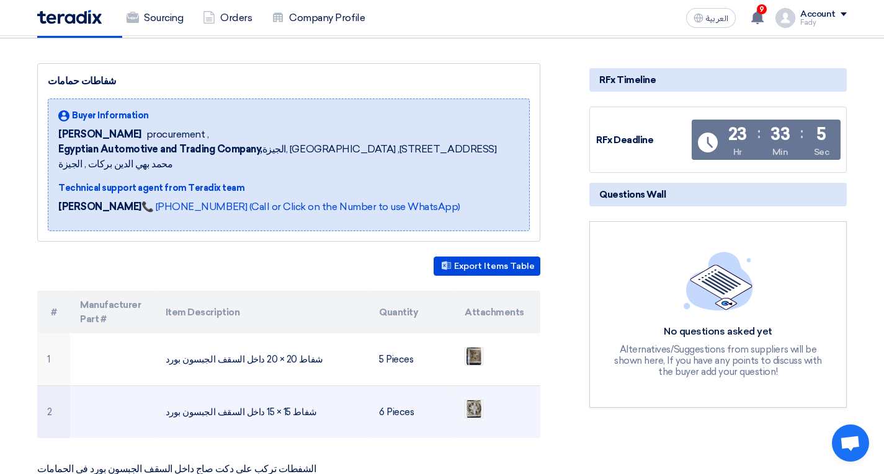
click at [463, 389] on td at bounding box center [498, 412] width 86 height 53
click at [468, 398] on img at bounding box center [473, 409] width 17 height 22
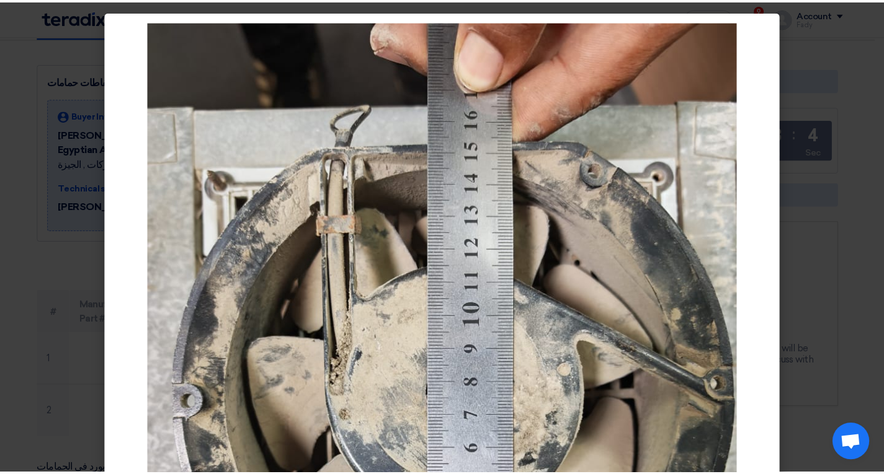
scroll to position [124, 0]
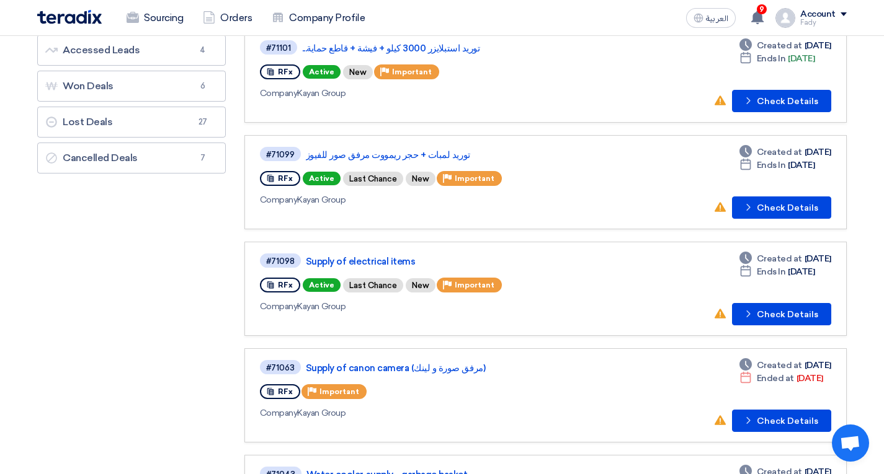
scroll to position [62, 0]
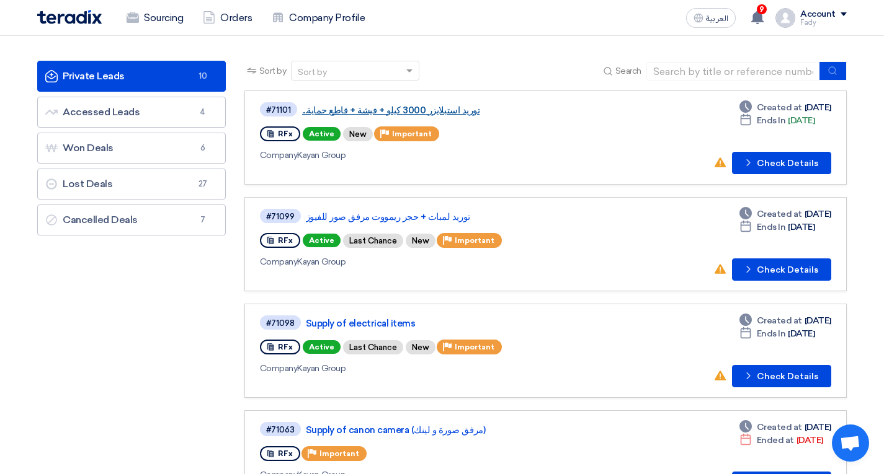
click at [411, 107] on link "توريد استبلايزر 3000 كيلو + فيشة + قاطع حماية..." at bounding box center [457, 110] width 310 height 11
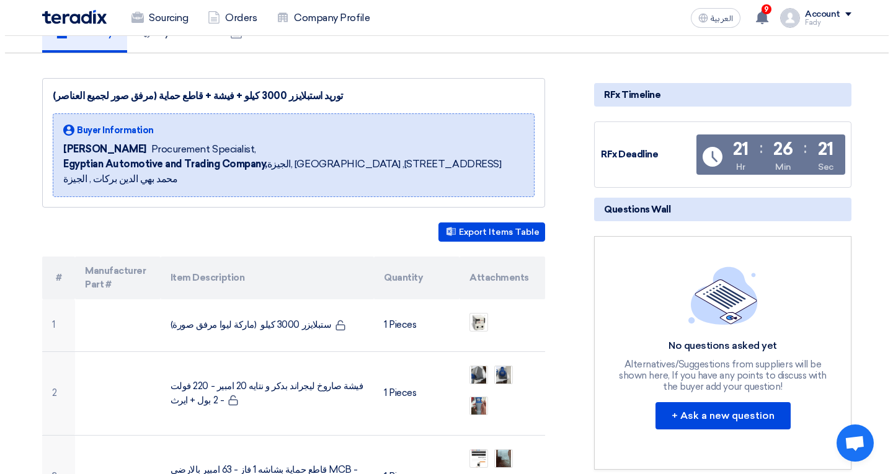
scroll to position [186, 0]
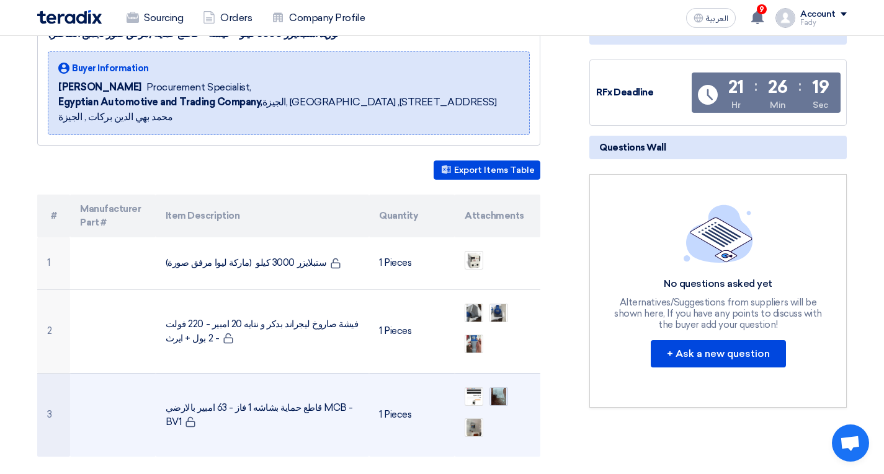
click at [496, 382] on img at bounding box center [498, 396] width 17 height 29
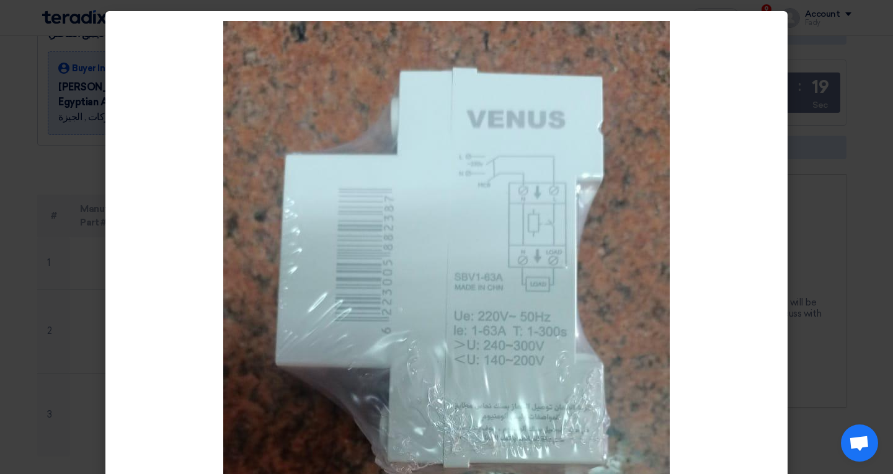
scroll to position [62, 0]
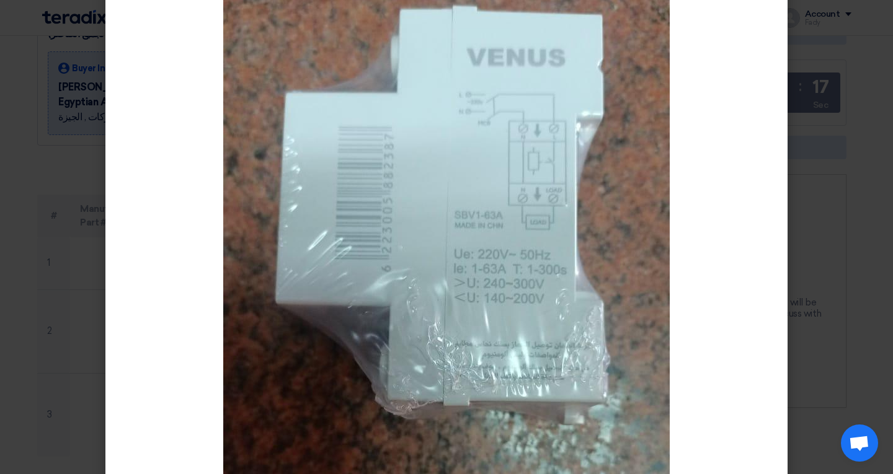
click at [840, 135] on modal-container at bounding box center [446, 237] width 893 height 474
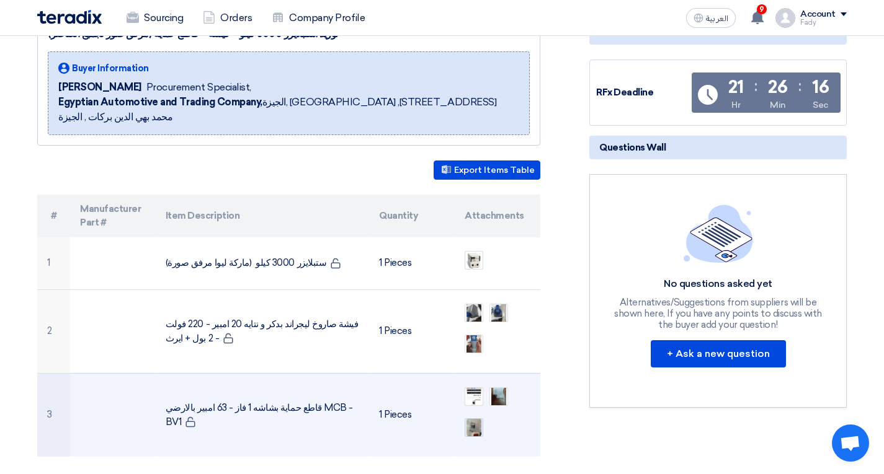
click at [469, 417] on img at bounding box center [473, 428] width 17 height 22
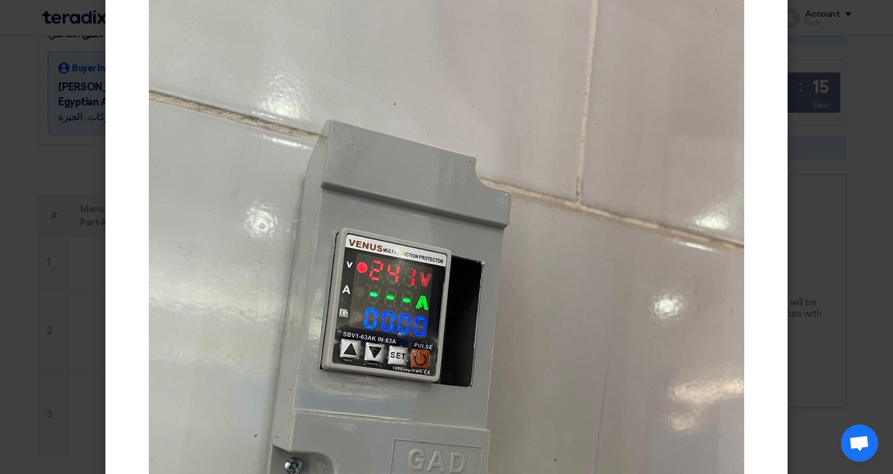
scroll to position [186, 0]
